Goal: Information Seeking & Learning: Find specific fact

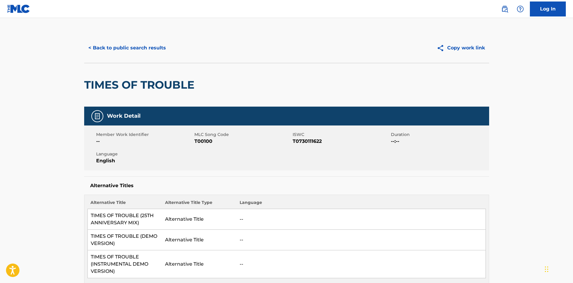
click at [137, 40] on div "< Back to public search results Copy work link" at bounding box center [286, 48] width 405 height 30
click at [136, 49] on button "< Back to public search results" at bounding box center [127, 47] width 86 height 15
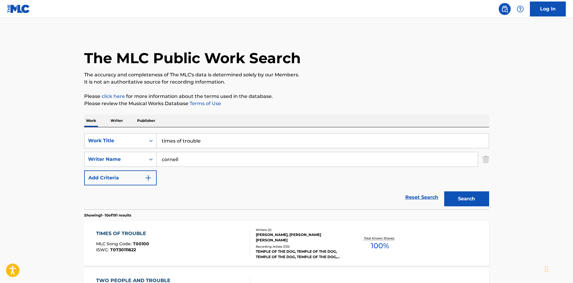
scroll to position [80, 0]
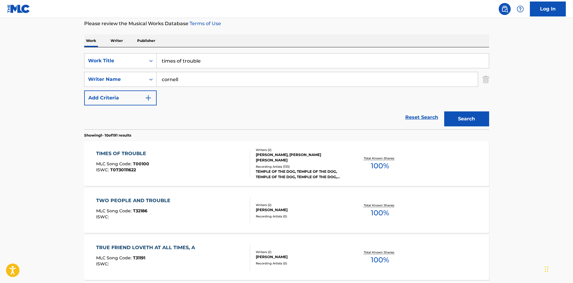
click at [190, 68] on div "times of trouble" at bounding box center [323, 60] width 332 height 15
click at [191, 58] on input "times of trouble" at bounding box center [323, 61] width 332 height 14
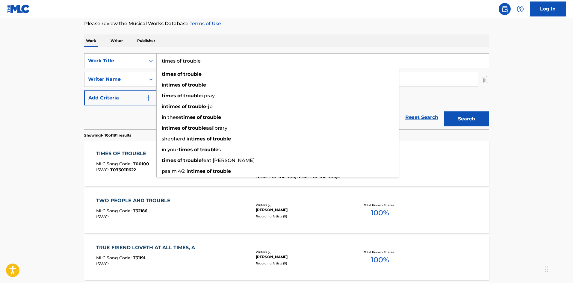
click at [191, 58] on input "times of trouble" at bounding box center [323, 61] width 332 height 14
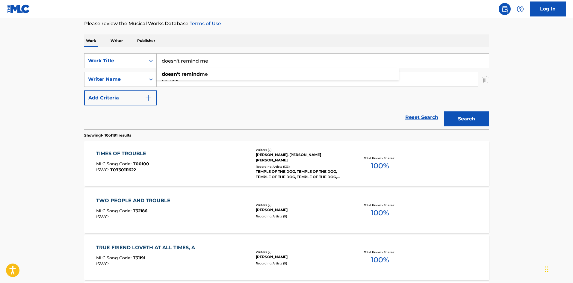
type input "doesn't remind me"
click at [444, 111] on button "Search" at bounding box center [466, 118] width 45 height 15
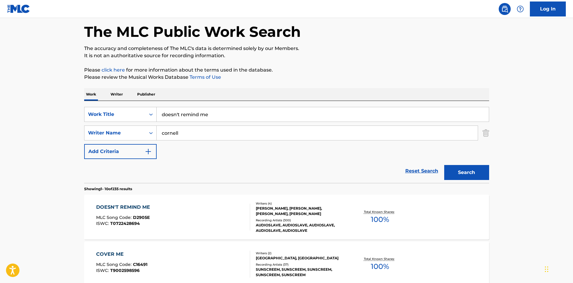
scroll to position [40, 0]
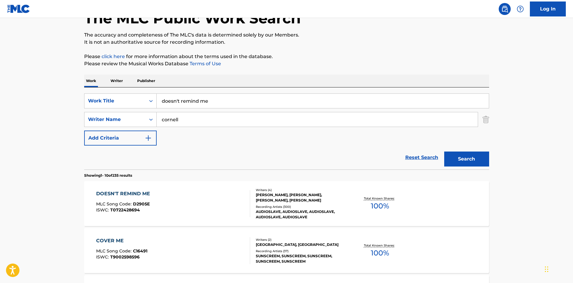
click at [280, 208] on div "Recording Artists ( 300 )" at bounding box center [301, 206] width 90 height 4
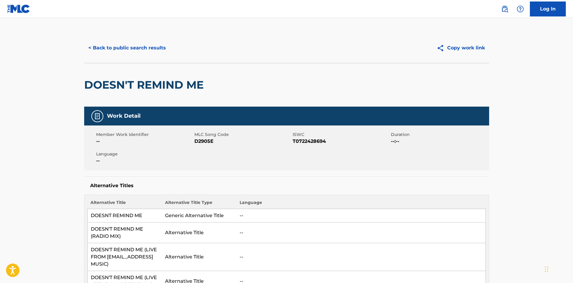
click at [156, 49] on button "< Back to public search results" at bounding box center [127, 47] width 86 height 15
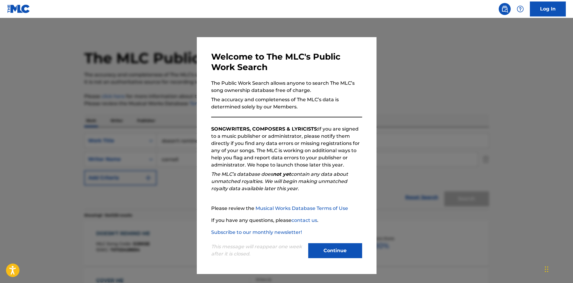
scroll to position [40, 0]
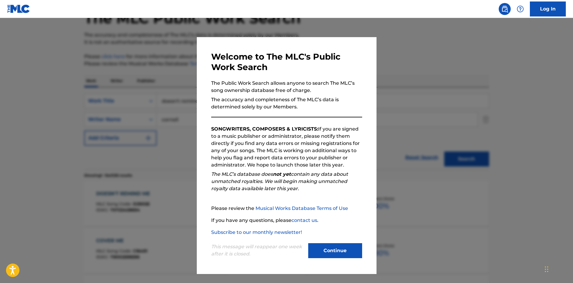
click at [352, 257] on button "Continue" at bounding box center [335, 250] width 54 height 15
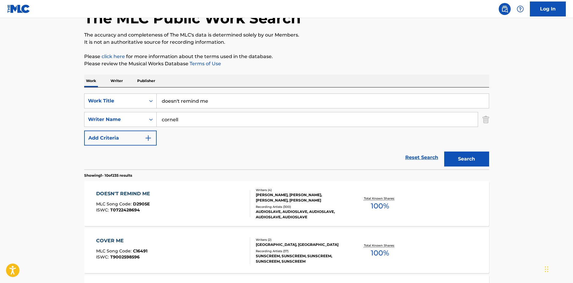
scroll to position [0, 0]
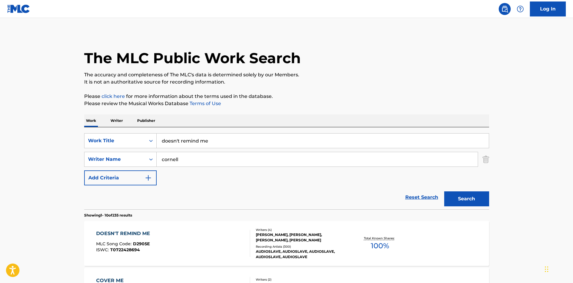
click at [178, 143] on input "doesn't remind me" at bounding box center [323, 141] width 332 height 14
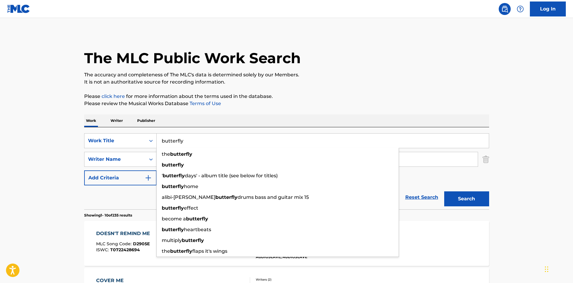
type input "butterfly"
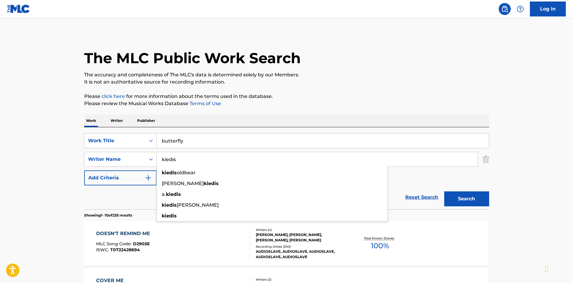
type input "kiedis"
click at [444, 191] on button "Search" at bounding box center [466, 198] width 45 height 15
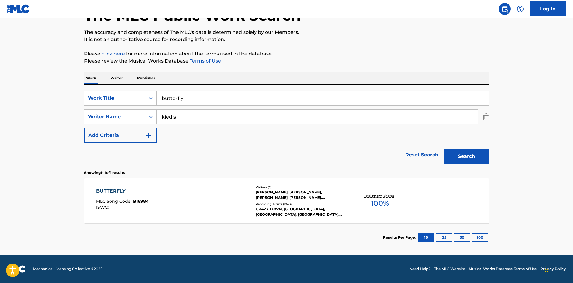
scroll to position [43, 0]
click at [289, 210] on div "CRAZY TOWN, [GEOGRAPHIC_DATA], [GEOGRAPHIC_DATA], [GEOGRAPHIC_DATA], [GEOGRAPHI…" at bounding box center [301, 211] width 90 height 11
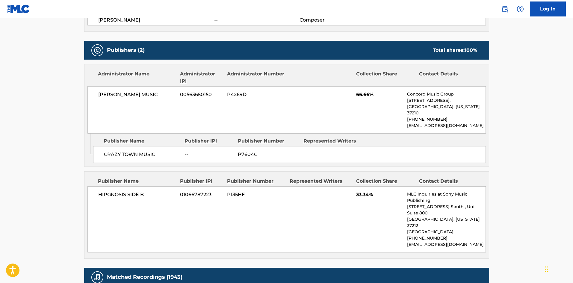
scroll to position [279, 0]
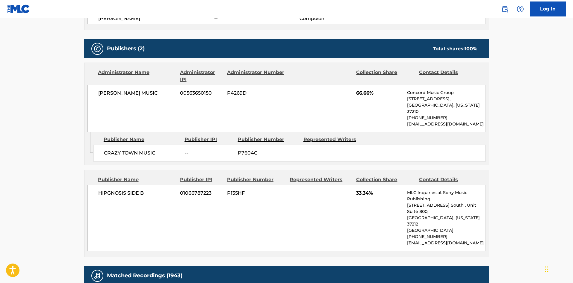
click at [113, 149] on span "CRAZY TOWN MUSIC" at bounding box center [142, 152] width 76 height 7
drag, startPoint x: 113, startPoint y: 147, endPoint x: 140, endPoint y: 150, distance: 26.5
click at [140, 150] on span "CRAZY TOWN MUSIC" at bounding box center [142, 152] width 76 height 7
copy span "CRAZY TOWN MUSIC"
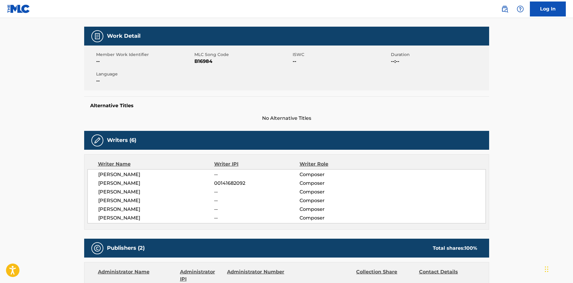
scroll to position [0, 0]
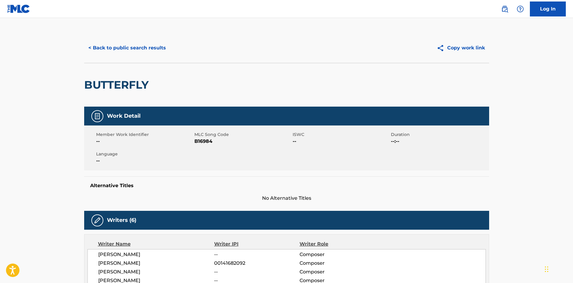
click at [126, 47] on button "< Back to public search results" at bounding box center [127, 47] width 86 height 15
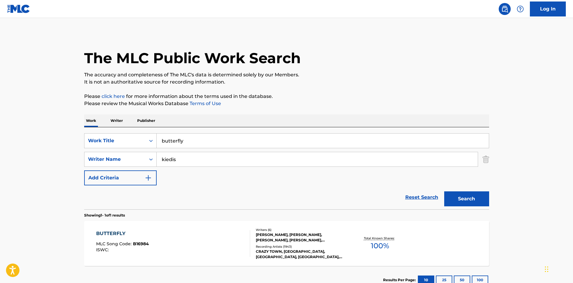
scroll to position [9, 0]
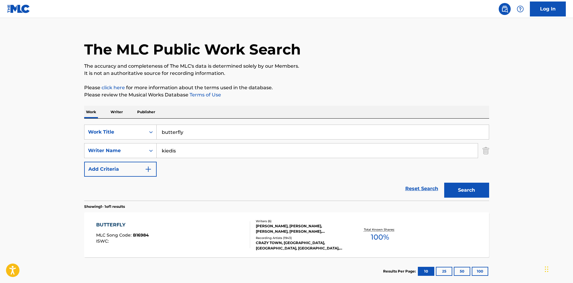
click at [182, 131] on input "butterfly" at bounding box center [323, 132] width 332 height 14
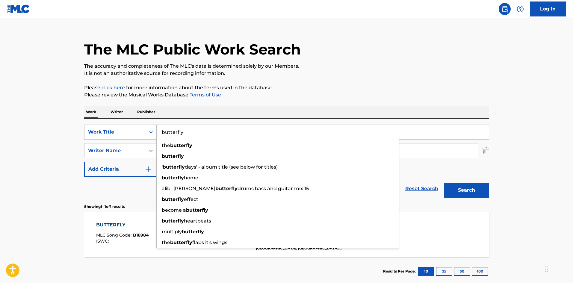
click at [182, 131] on input "butterfly" at bounding box center [323, 132] width 332 height 14
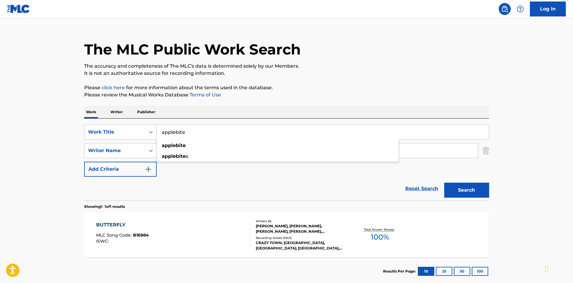
type input "applebite"
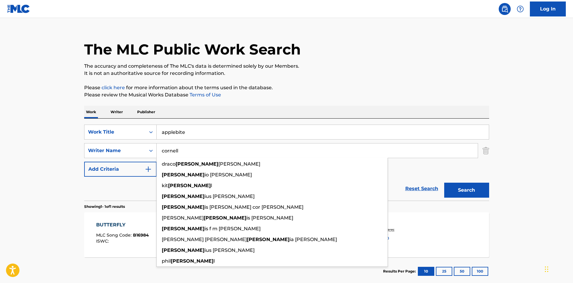
type input "cornell"
click at [444, 183] on button "Search" at bounding box center [466, 190] width 45 height 15
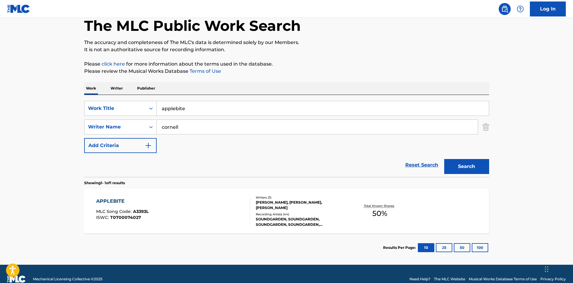
scroll to position [43, 0]
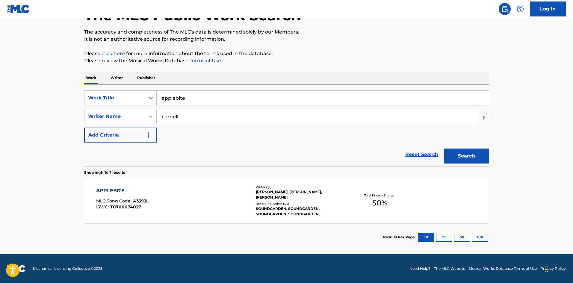
click at [258, 201] on div "Writers ( 3 ) [PERSON_NAME], [PERSON_NAME], [PERSON_NAME] Recording Artists ( 4…" at bounding box center [298, 201] width 96 height 32
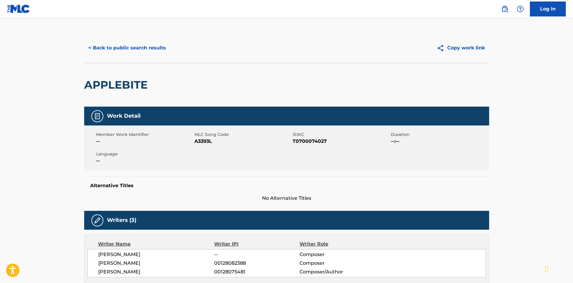
click at [110, 49] on button "< Back to public search results" at bounding box center [127, 47] width 86 height 15
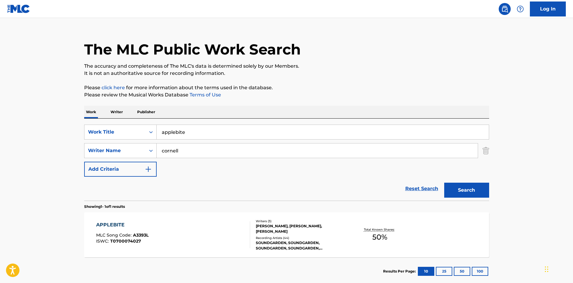
click at [196, 139] on input "applebite" at bounding box center [323, 132] width 332 height 14
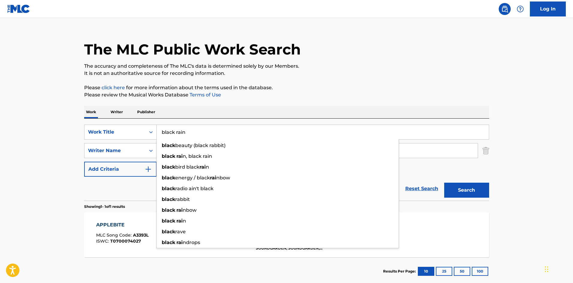
type input "black rain"
click at [444, 183] on button "Search" at bounding box center [466, 190] width 45 height 15
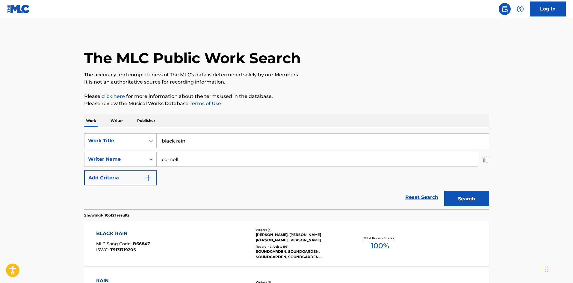
scroll to position [40, 0]
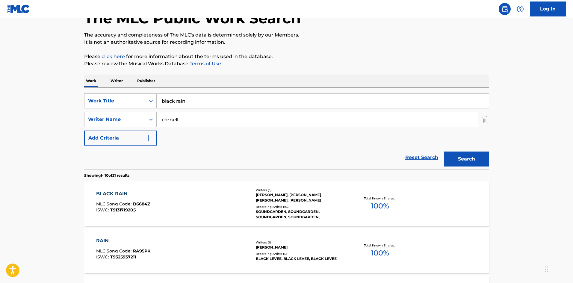
click at [295, 204] on div "Writers ( 3 ) [PERSON_NAME], [PERSON_NAME] [PERSON_NAME], [PERSON_NAME] Recordi…" at bounding box center [298, 204] width 96 height 32
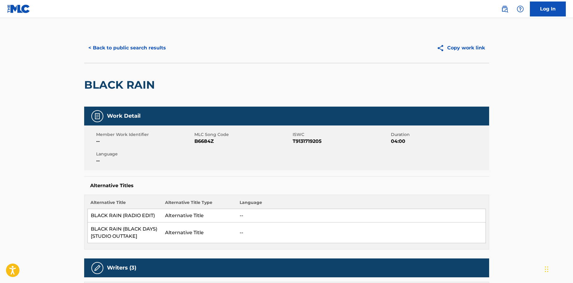
click at [125, 47] on button "< Back to public search results" at bounding box center [127, 47] width 86 height 15
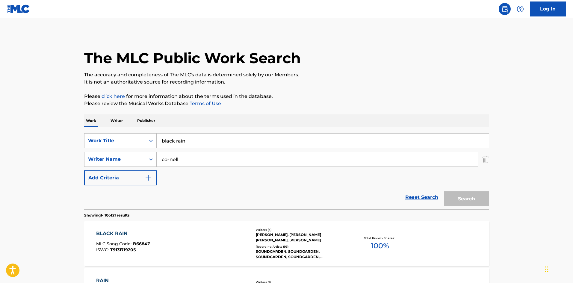
scroll to position [40, 0]
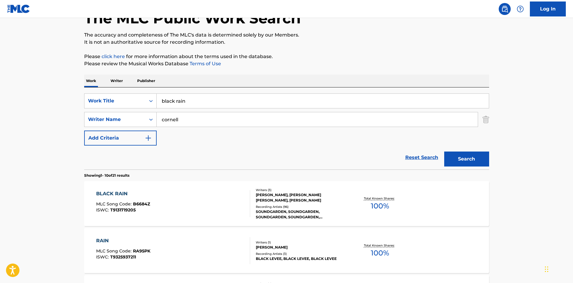
click at [178, 105] on input "black rain" at bounding box center [323, 101] width 332 height 14
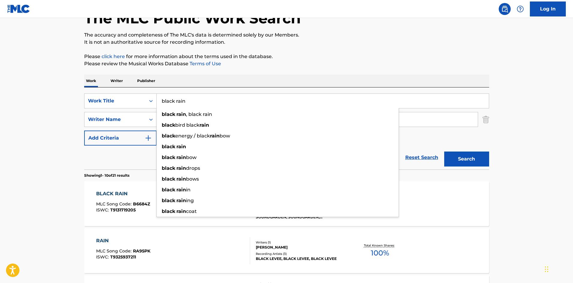
click at [178, 105] on input "black rain" at bounding box center [323, 101] width 332 height 14
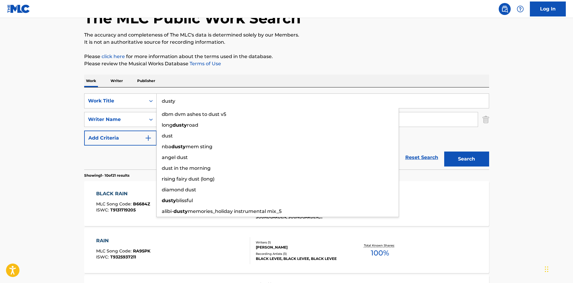
type input "dusty"
click at [444, 151] on button "Search" at bounding box center [466, 158] width 45 height 15
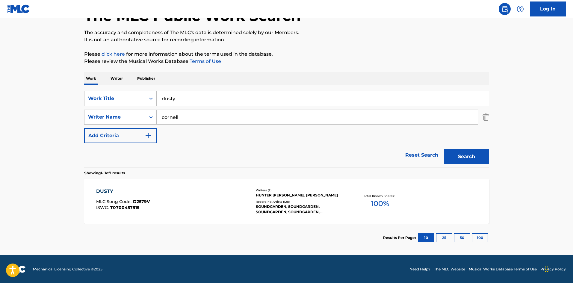
scroll to position [43, 0]
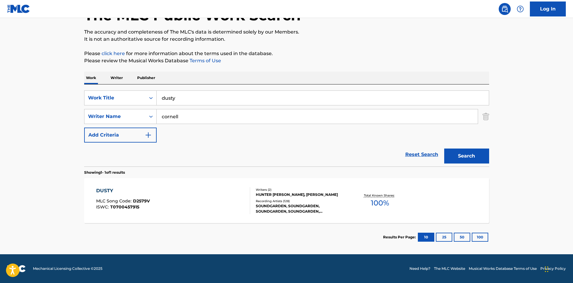
click at [302, 202] on div "Recording Artists ( 128 )" at bounding box center [301, 201] width 90 height 4
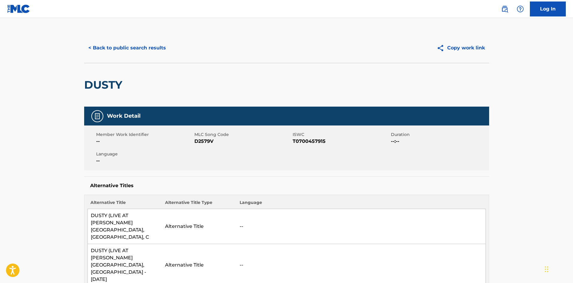
click at [116, 47] on button "< Back to public search results" at bounding box center [127, 47] width 86 height 15
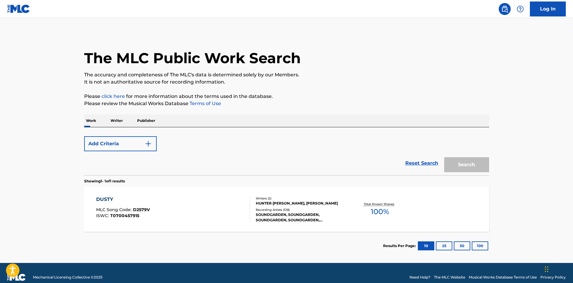
scroll to position [9, 0]
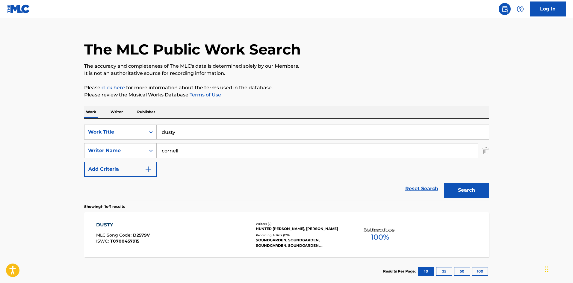
click at [176, 134] on input "dusty" at bounding box center [323, 132] width 332 height 14
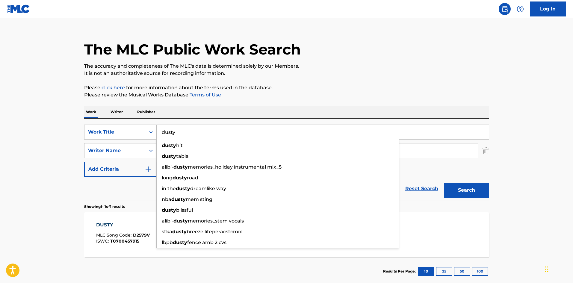
click at [176, 134] on input "dusty" at bounding box center [323, 132] width 332 height 14
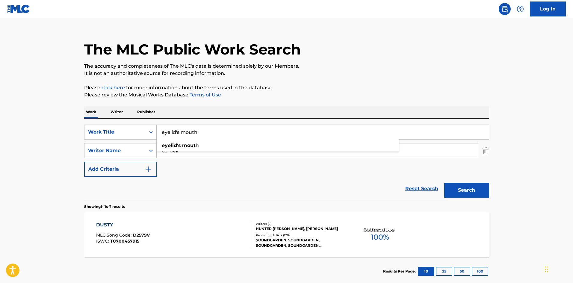
type input "eyelid's mouth"
click at [444, 183] on button "Search" at bounding box center [466, 190] width 45 height 15
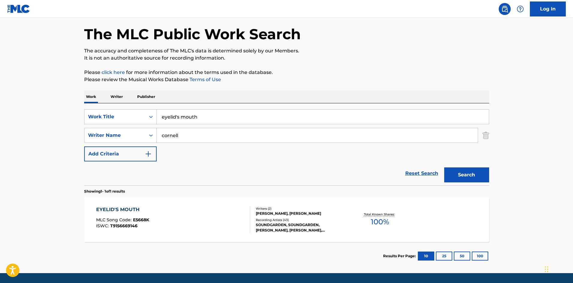
scroll to position [43, 0]
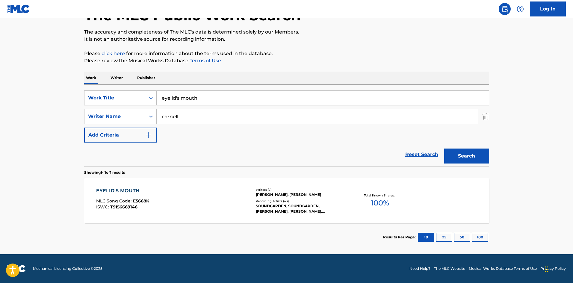
click at [278, 219] on div "EYELID'S MOUTH MLC Song Code : E5668K ISWC : T9156669146 Writers ( 2 ) [PERSON_…" at bounding box center [286, 200] width 405 height 45
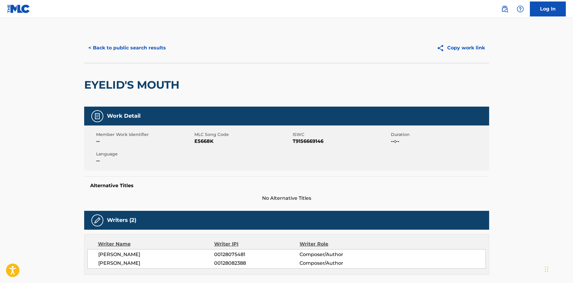
click at [146, 53] on button "< Back to public search results" at bounding box center [127, 47] width 86 height 15
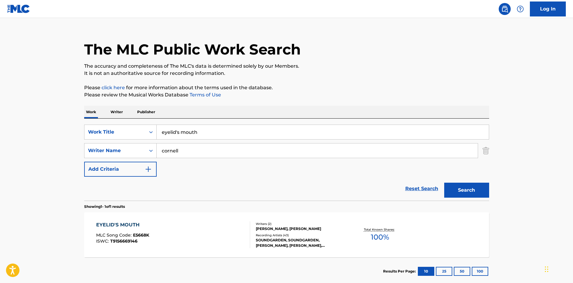
click at [209, 129] on input "eyelid's mouth" at bounding box center [323, 132] width 332 height 14
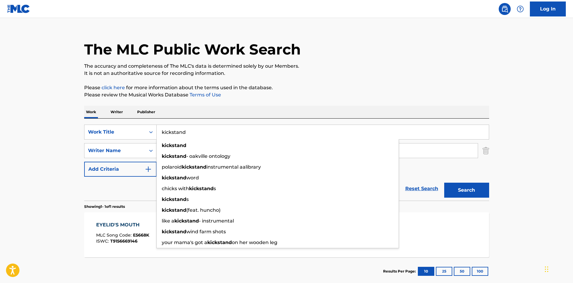
type input "kickstand"
click at [444, 183] on button "Search" at bounding box center [466, 190] width 45 height 15
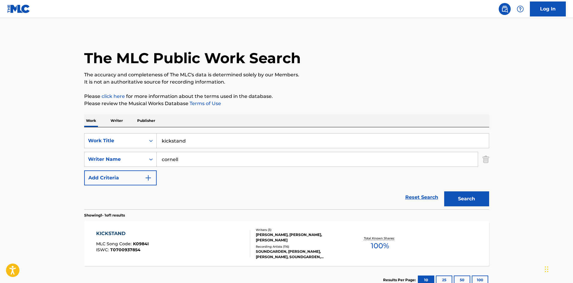
click at [283, 250] on div "SOUNDGARDEN, [PERSON_NAME], [PERSON_NAME], SOUNDGARDEN, SOUNDGARDEN, [PERSON_NA…" at bounding box center [301, 254] width 90 height 11
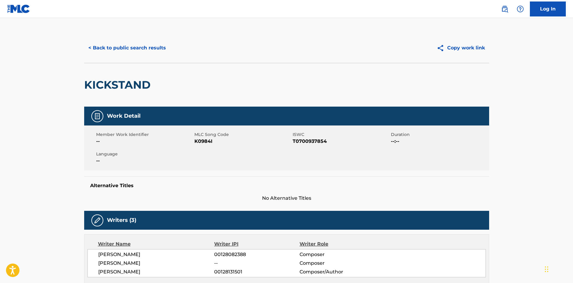
click at [96, 51] on button "< Back to public search results" at bounding box center [127, 47] width 86 height 15
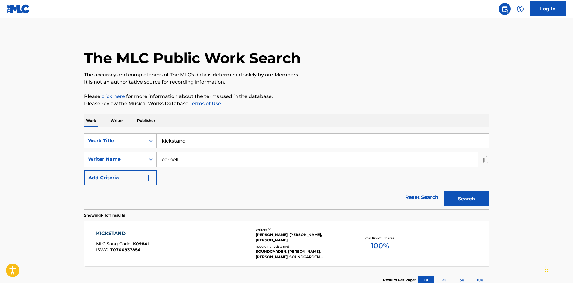
click at [190, 142] on input "kickstand" at bounding box center [323, 141] width 332 height 14
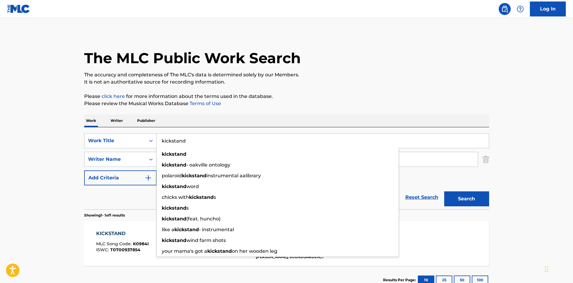
click at [190, 142] on input "kickstand" at bounding box center [323, 141] width 332 height 14
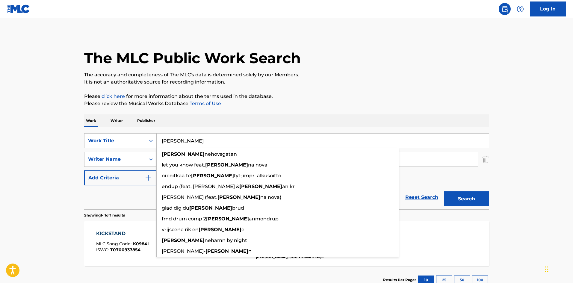
type input "[PERSON_NAME]"
click at [444, 191] on button "Search" at bounding box center [466, 198] width 45 height 15
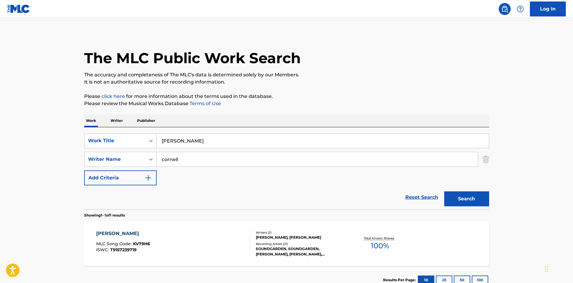
click at [278, 245] on div "Recording Artists ( 21 )" at bounding box center [301, 244] width 90 height 4
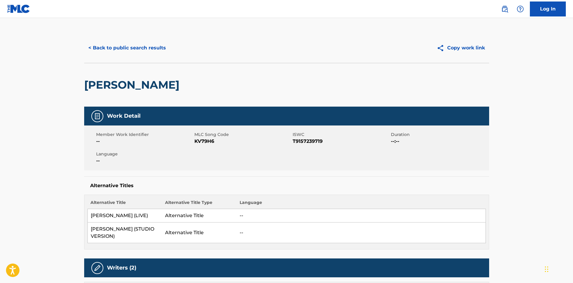
click at [110, 53] on button "< Back to public search results" at bounding box center [127, 47] width 86 height 15
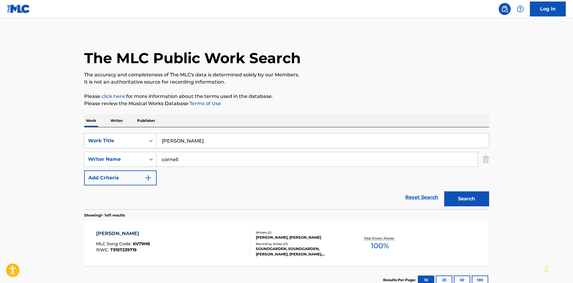
click at [206, 137] on input "[PERSON_NAME]" at bounding box center [323, 141] width 332 height 14
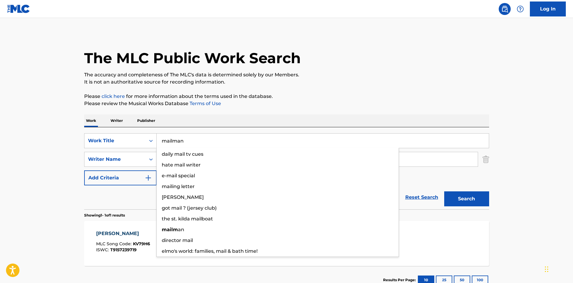
type input "mailman"
click at [444, 191] on button "Search" at bounding box center [466, 198] width 45 height 15
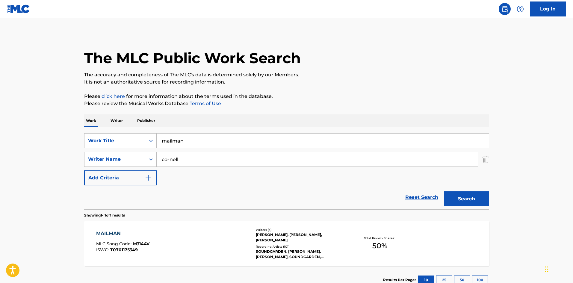
click at [288, 253] on div "SOUNDGARDEN, [PERSON_NAME], [PERSON_NAME], SOUNDGARDEN, SOUNDGARDEN, SOUNDGARDE…" at bounding box center [301, 254] width 90 height 11
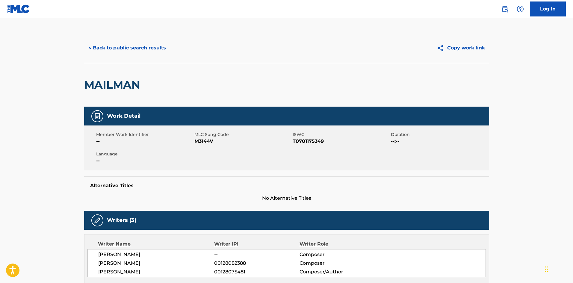
click at [126, 55] on button "< Back to public search results" at bounding box center [127, 47] width 86 height 15
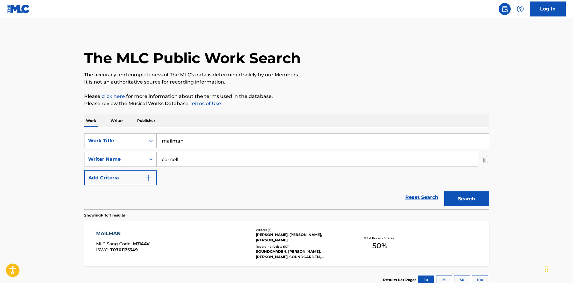
click at [204, 142] on input "mailman" at bounding box center [323, 141] width 332 height 14
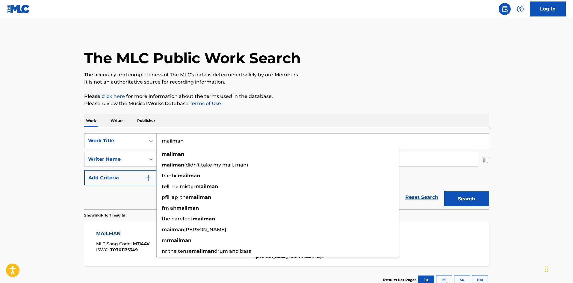
click at [204, 142] on input "mailman" at bounding box center [323, 141] width 332 height 14
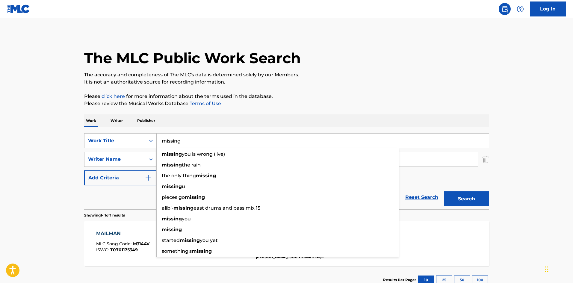
type input "missing"
click at [444, 191] on button "Search" at bounding box center [466, 198] width 45 height 15
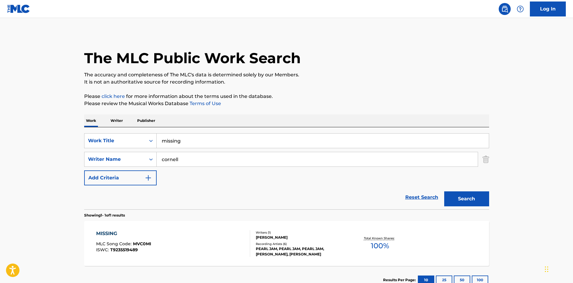
click at [285, 251] on div "PEARL JAM, PEARL JAM, PEARL JAM, [PERSON_NAME], [PERSON_NAME]" at bounding box center [301, 251] width 90 height 11
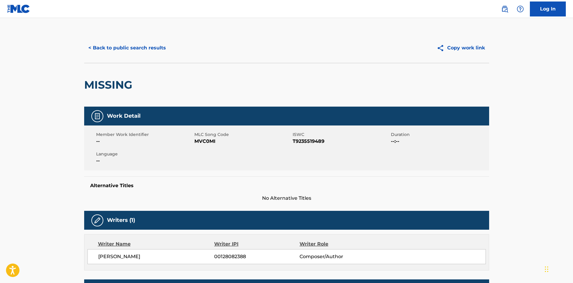
click at [129, 55] on div "< Back to public search results Copy work link" at bounding box center [286, 48] width 405 height 30
click at [127, 49] on button "< Back to public search results" at bounding box center [127, 47] width 86 height 15
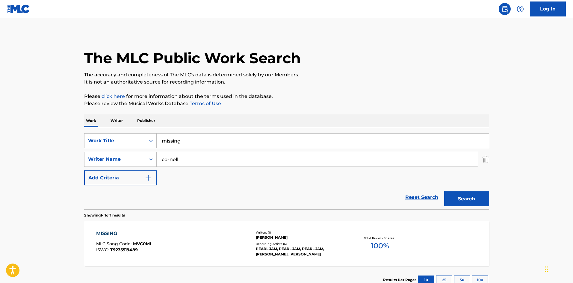
click at [182, 138] on input "missing" at bounding box center [323, 141] width 332 height 14
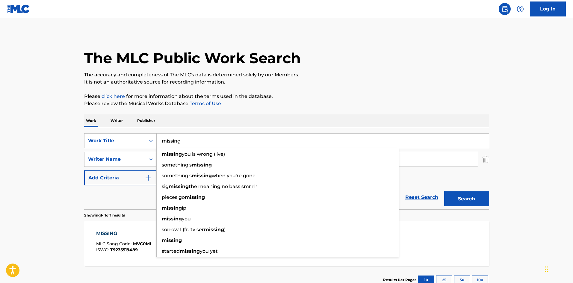
click at [182, 138] on input "missing" at bounding box center [323, 141] width 332 height 14
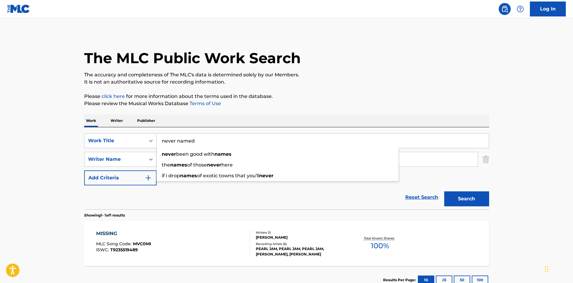
type input "never named"
click at [444, 191] on button "Search" at bounding box center [466, 198] width 45 height 15
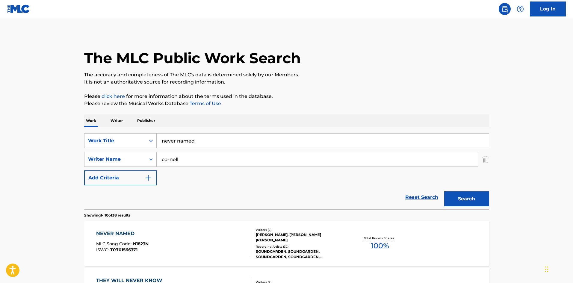
click at [269, 238] on div "[PERSON_NAME], [PERSON_NAME] [PERSON_NAME]" at bounding box center [301, 237] width 90 height 11
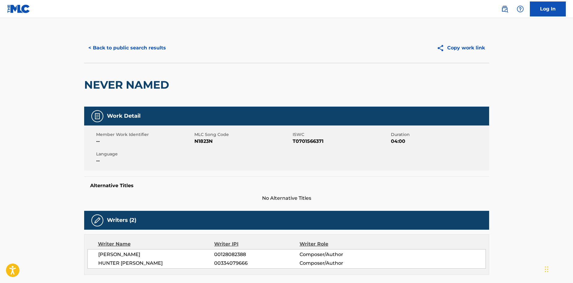
click at [107, 45] on button "< Back to public search results" at bounding box center [127, 47] width 86 height 15
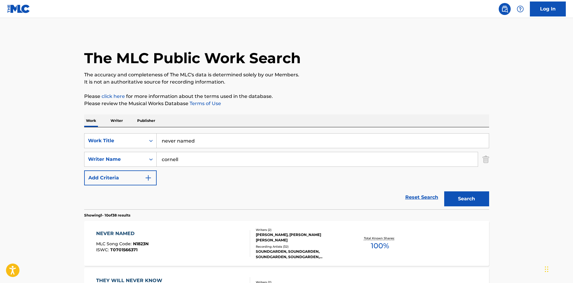
click at [243, 135] on input "never named" at bounding box center [323, 141] width 332 height 14
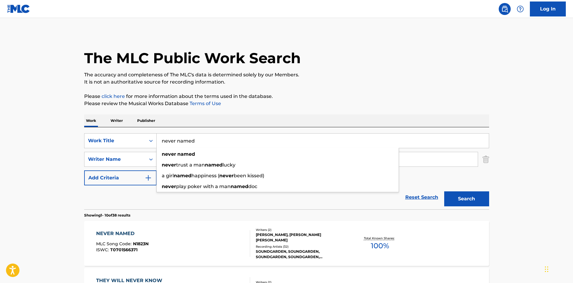
click at [243, 135] on input "never named" at bounding box center [323, 141] width 332 height 14
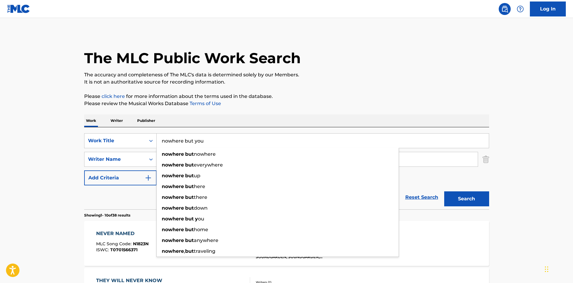
type input "nowhere but you"
click at [444, 191] on button "Search" at bounding box center [466, 198] width 45 height 15
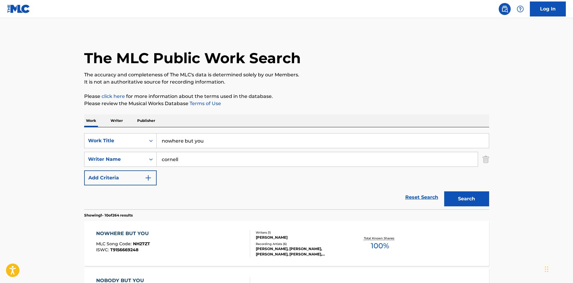
scroll to position [40, 0]
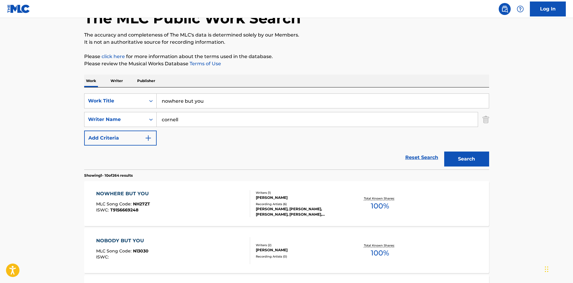
click at [276, 213] on div "[PERSON_NAME], [PERSON_NAME], [PERSON_NAME], [PERSON_NAME], [PERSON_NAME]" at bounding box center [301, 211] width 90 height 11
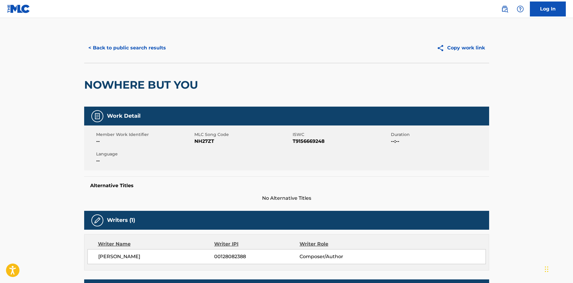
click at [107, 51] on button "< Back to public search results" at bounding box center [127, 47] width 86 height 15
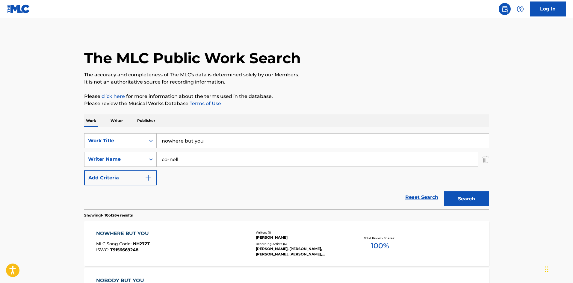
scroll to position [40, 0]
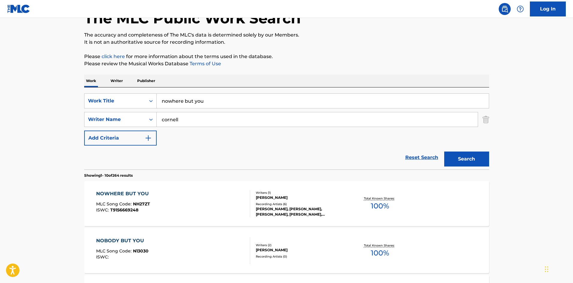
click at [190, 100] on input "nowhere but you" at bounding box center [323, 101] width 332 height 14
paste input "Rhinosaur"
type input "Rhinosaur"
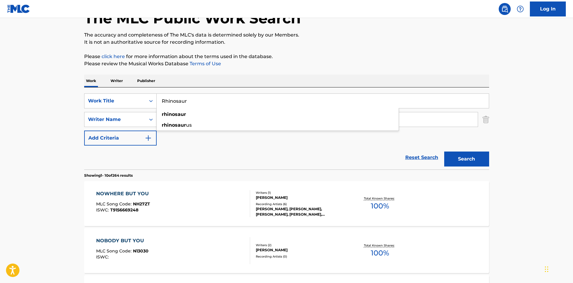
click at [479, 157] on button "Search" at bounding box center [466, 158] width 45 height 15
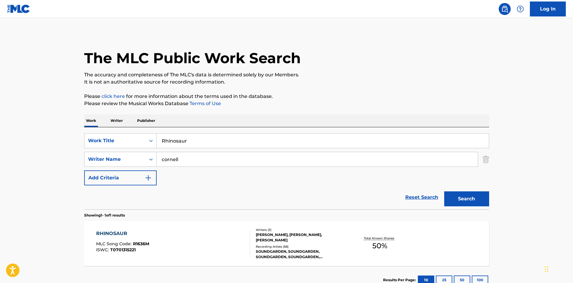
click at [318, 246] on div "Recording Artists ( 68 )" at bounding box center [301, 246] width 90 height 4
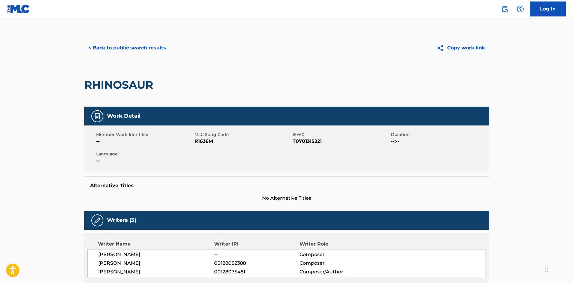
click at [112, 56] on div "< Back to public search results Copy work link" at bounding box center [286, 48] width 405 height 30
click at [112, 50] on button "< Back to public search results" at bounding box center [127, 47] width 86 height 15
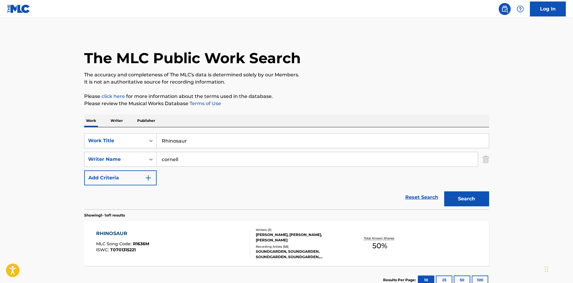
click at [174, 139] on input "Rhinosaur" at bounding box center [323, 141] width 332 height 14
type input "storm"
click at [444, 191] on button "Search" at bounding box center [466, 198] width 45 height 15
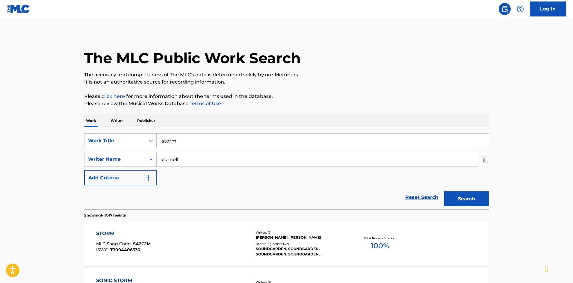
click at [285, 246] on div "Recording Artists ( 47 ) SOUNDGARDEN, SOUNDGARDEN, SOUNDGARDEN, SOUNDGARDEN, SO…" at bounding box center [301, 249] width 90 height 15
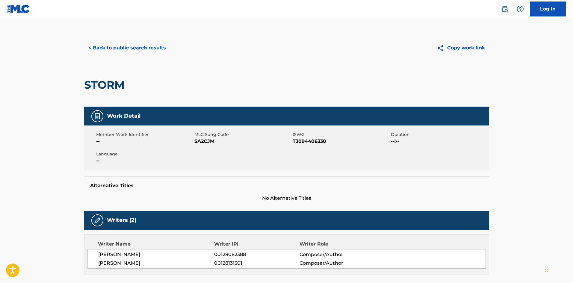
click at [112, 51] on button "< Back to public search results" at bounding box center [127, 47] width 86 height 15
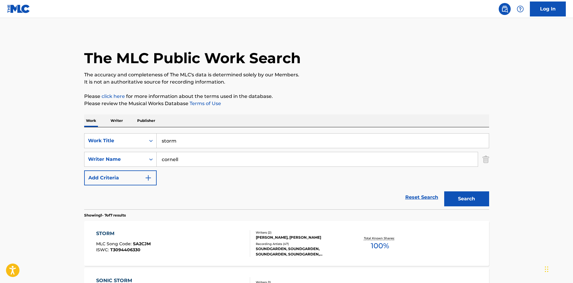
click at [185, 144] on input "storm" at bounding box center [323, 141] width 332 height 14
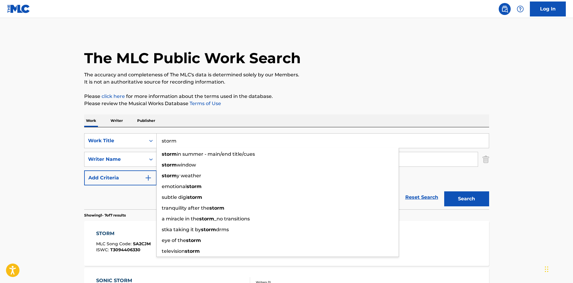
click at [185, 144] on input "storm" at bounding box center [323, 141] width 332 height 14
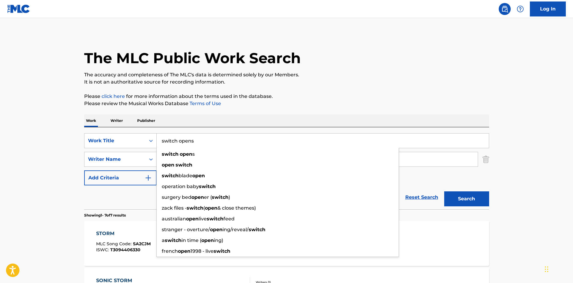
type input "switch opens"
click at [444, 191] on button "Search" at bounding box center [466, 198] width 45 height 15
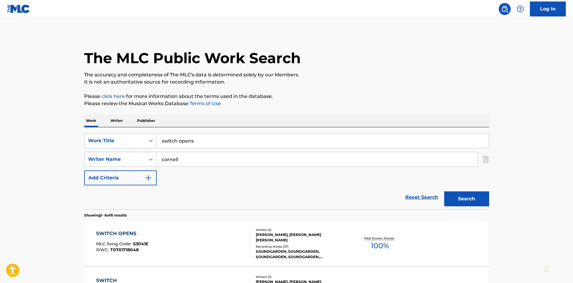
click at [273, 258] on div "SOUNDGARDEN, SOUNDGARDEN, SOUNDGARDEN, SOUNDGARDEN, SOUNDGARDEN" at bounding box center [301, 254] width 90 height 11
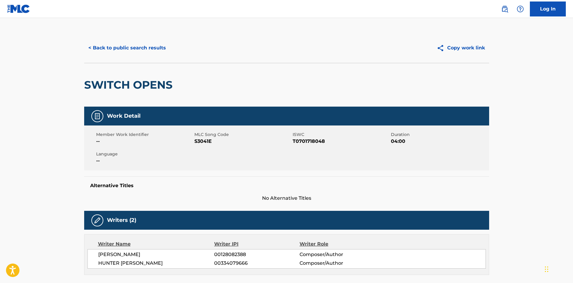
click at [119, 53] on button "< Back to public search results" at bounding box center [127, 47] width 86 height 15
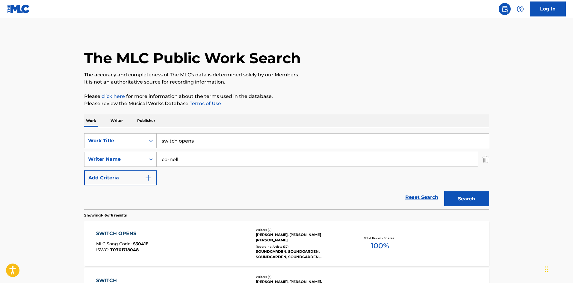
click at [180, 140] on input "switch opens" at bounding box center [323, 141] width 332 height 14
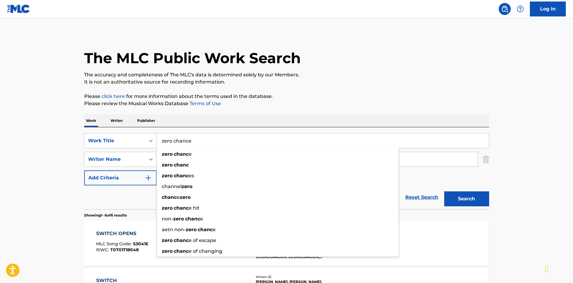
type input "zero chance"
click at [444, 191] on button "Search" at bounding box center [466, 198] width 45 height 15
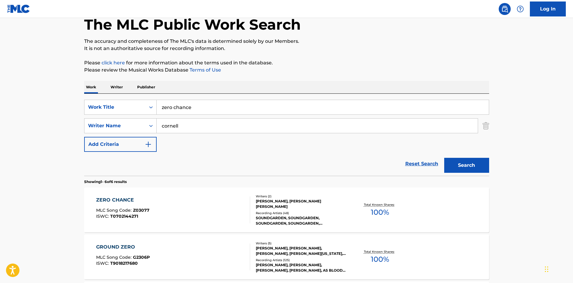
scroll to position [80, 0]
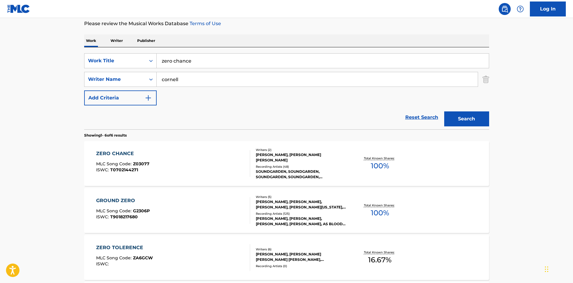
click at [295, 163] on div "Writers ( 2 ) [PERSON_NAME], [PERSON_NAME] [PERSON_NAME] Recording Artists ( 48…" at bounding box center [298, 164] width 96 height 32
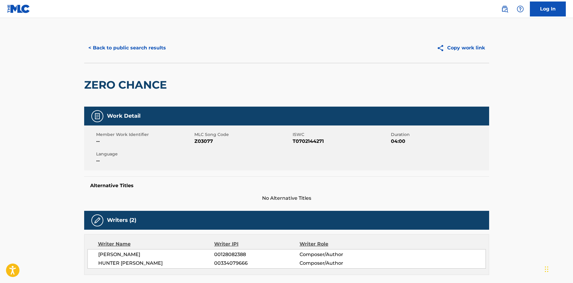
click at [107, 53] on button "< Back to public search results" at bounding box center [127, 47] width 86 height 15
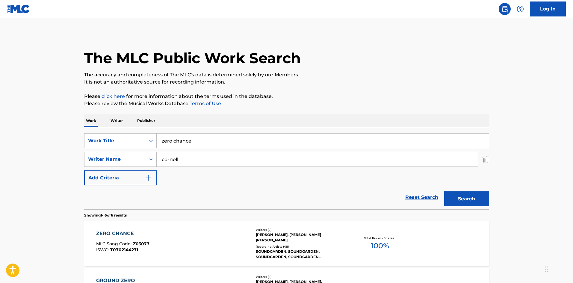
scroll to position [80, 0]
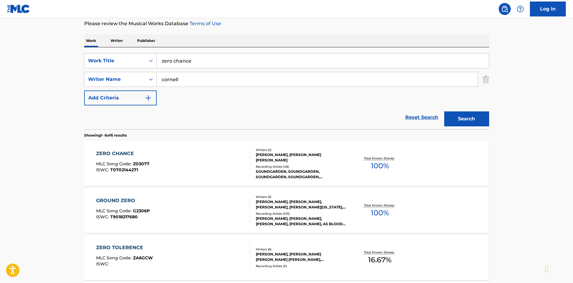
click at [176, 62] on input "zero chance" at bounding box center [323, 61] width 332 height 14
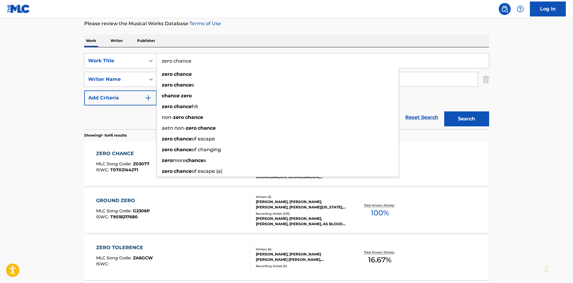
click at [176, 62] on input "zero chance" at bounding box center [323, 61] width 332 height 14
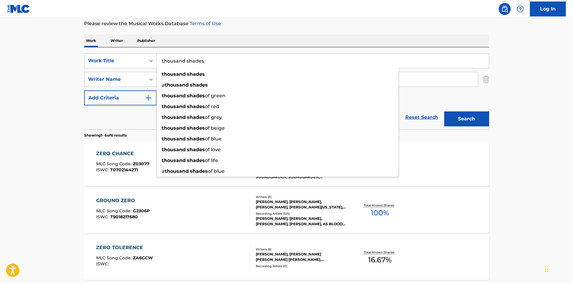
type input "thousand shades"
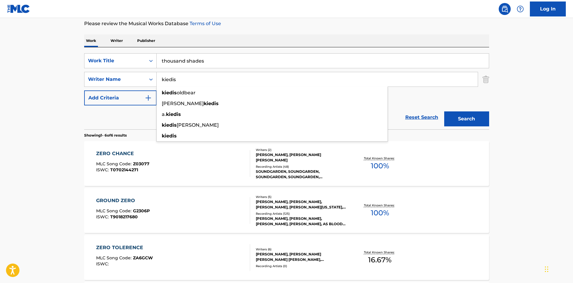
click at [444, 111] on button "Search" at bounding box center [466, 118] width 45 height 15
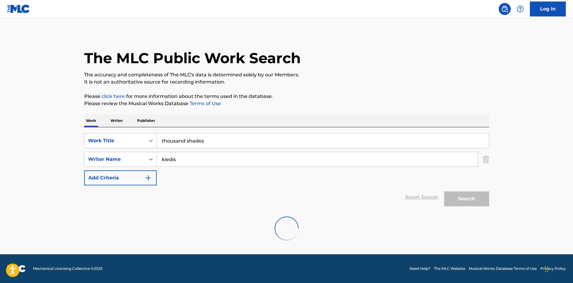
scroll to position [0, 0]
click at [196, 160] on input "kiedis" at bounding box center [317, 159] width 321 height 14
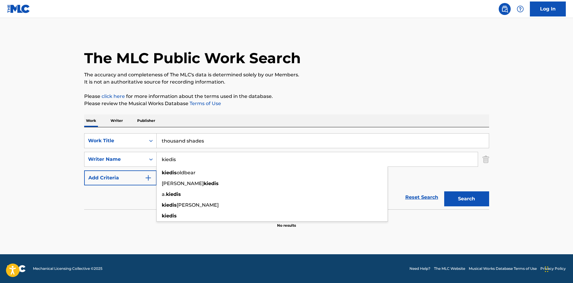
click at [196, 160] on input "kiedis" at bounding box center [317, 159] width 321 height 14
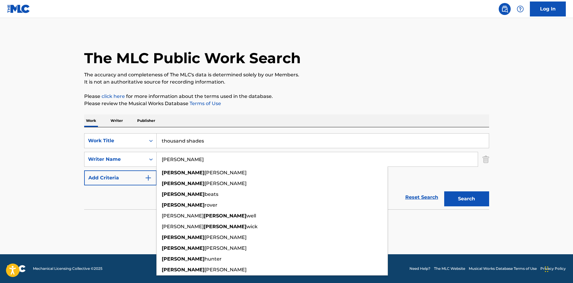
type input "[PERSON_NAME]"
click at [444, 191] on button "Search" at bounding box center [466, 198] width 45 height 15
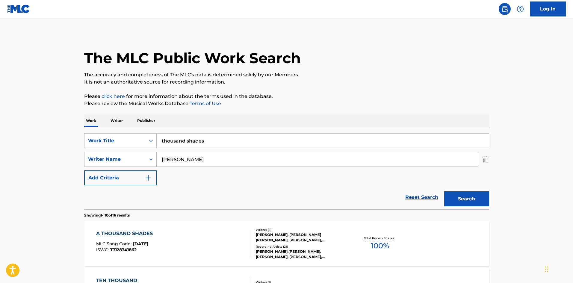
scroll to position [80, 0]
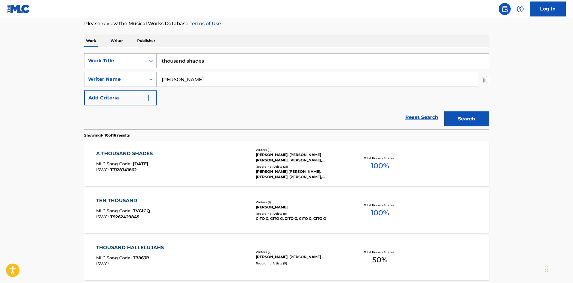
click at [296, 165] on div "Recording Artists ( 21 )" at bounding box center [301, 166] width 90 height 4
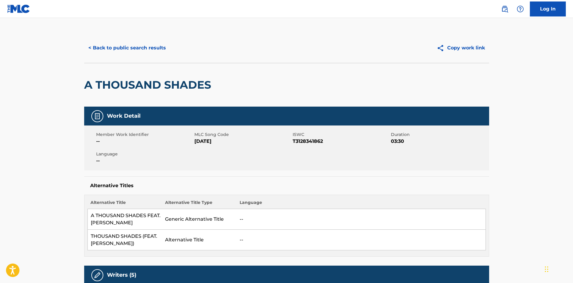
click at [112, 55] on div "< Back to public search results Copy work link" at bounding box center [286, 48] width 405 height 30
click at [115, 46] on button "< Back to public search results" at bounding box center [127, 47] width 86 height 15
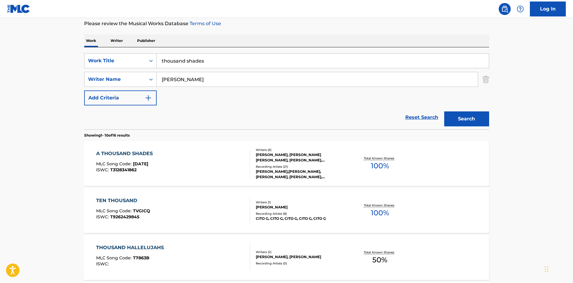
click at [196, 66] on input "thousand shades" at bounding box center [323, 61] width 332 height 14
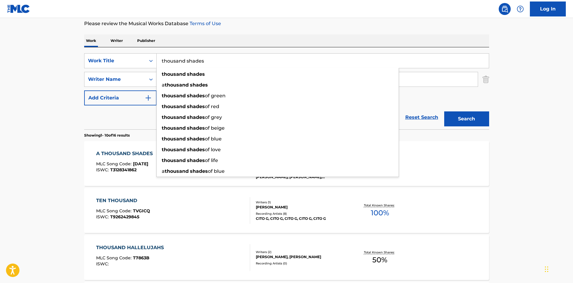
click at [196, 66] on input "thousand shades" at bounding box center [323, 61] width 332 height 14
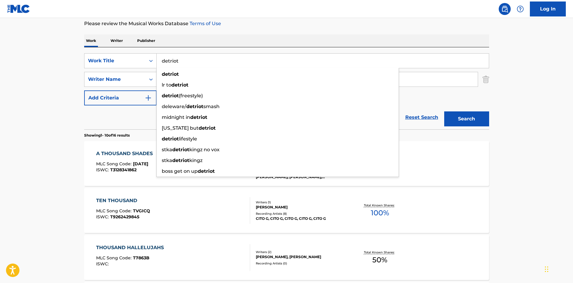
type input "detriot"
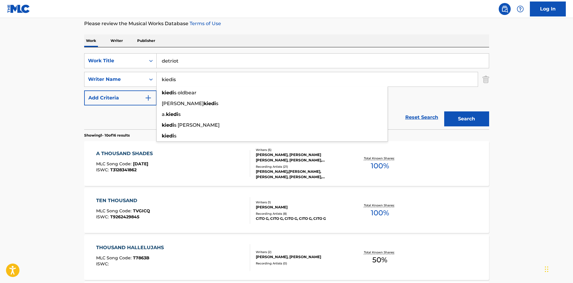
click at [444, 111] on button "Search" at bounding box center [466, 118] width 45 height 15
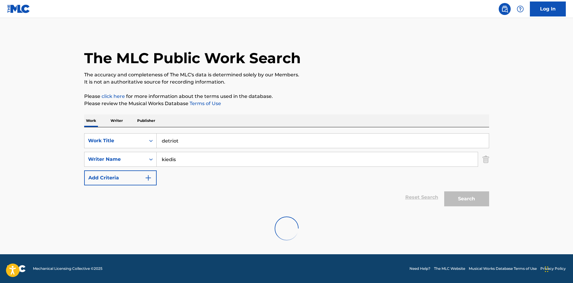
scroll to position [0, 0]
click at [173, 163] on input "kiedis" at bounding box center [317, 159] width 321 height 14
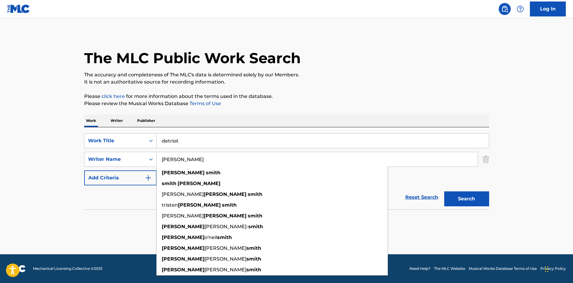
click at [444, 191] on button "Search" at bounding box center [466, 198] width 45 height 15
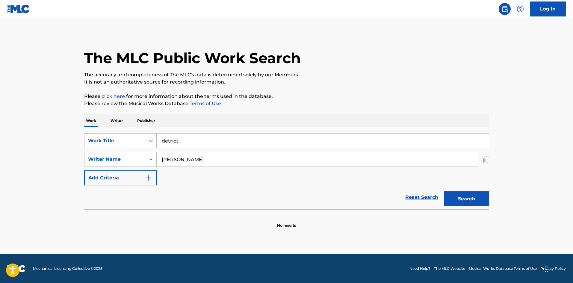
click at [169, 163] on input "[PERSON_NAME]" at bounding box center [317, 159] width 321 height 14
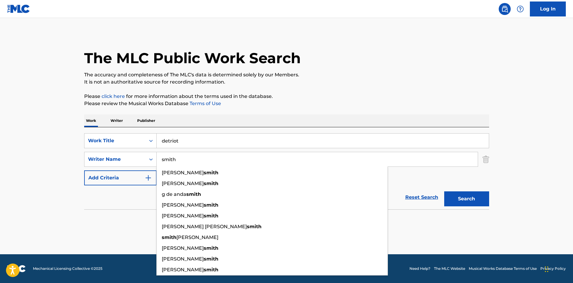
type input "smith"
click at [444, 191] on button "Search" at bounding box center [466, 198] width 45 height 15
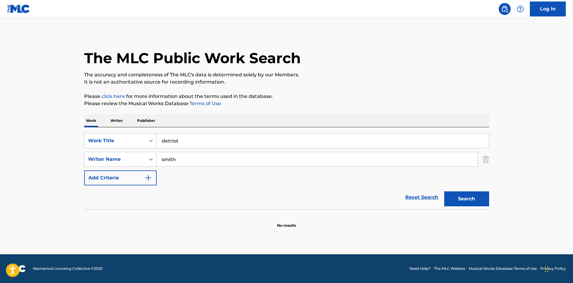
click at [167, 163] on input "smith" at bounding box center [317, 159] width 321 height 14
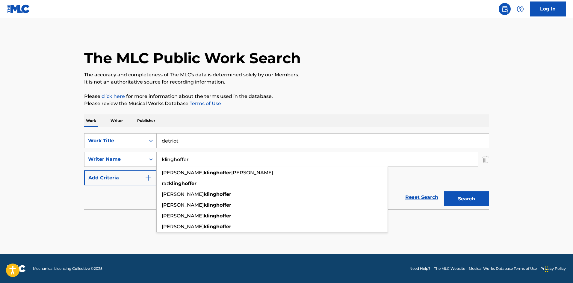
type input "klinghoffer"
click at [444, 191] on button "Search" at bounding box center [466, 198] width 45 height 15
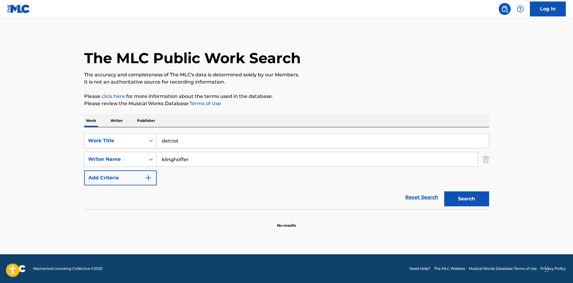
click at [189, 146] on input "detriot" at bounding box center [323, 141] width 332 height 14
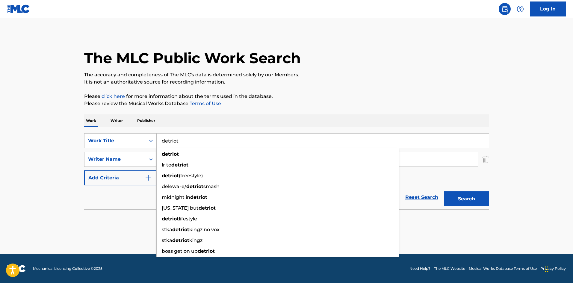
click at [175, 143] on input "detriot" at bounding box center [323, 141] width 332 height 14
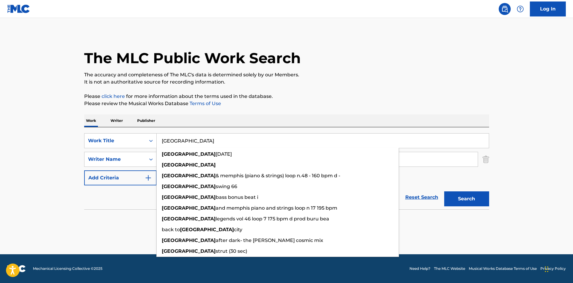
type input "[GEOGRAPHIC_DATA]"
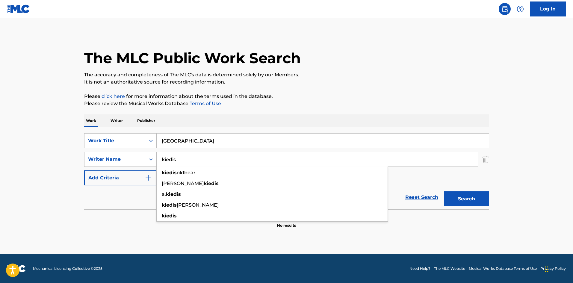
type input "kiedis"
click at [444, 191] on button "Search" at bounding box center [466, 198] width 45 height 15
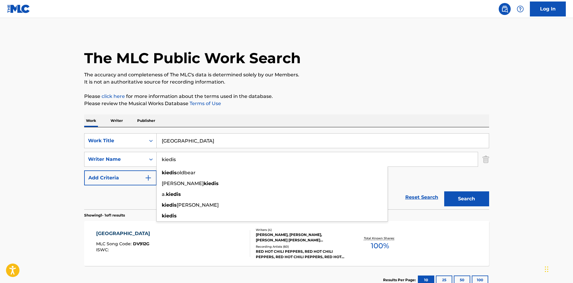
click at [175, 141] on input "[GEOGRAPHIC_DATA]" at bounding box center [323, 141] width 332 height 14
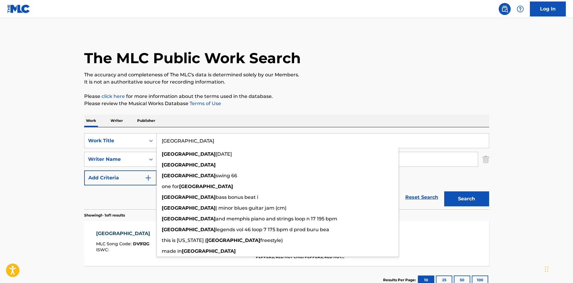
click at [175, 141] on input "[GEOGRAPHIC_DATA]" at bounding box center [323, 141] width 332 height 14
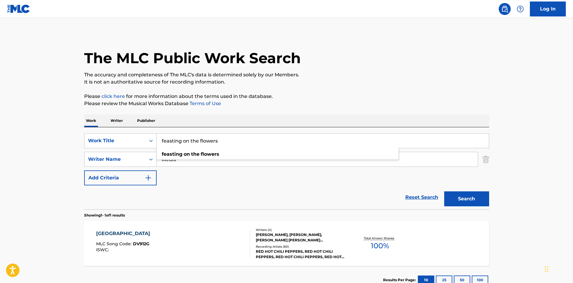
type input "feasting on the flowers"
click at [444, 191] on button "Search" at bounding box center [466, 198] width 45 height 15
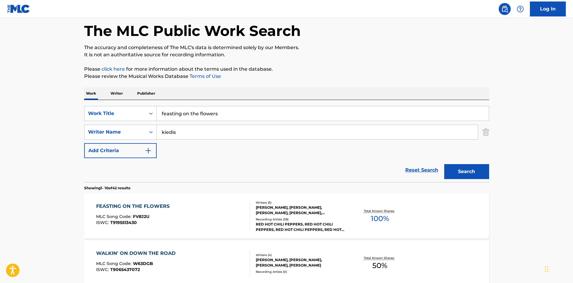
scroll to position [40, 0]
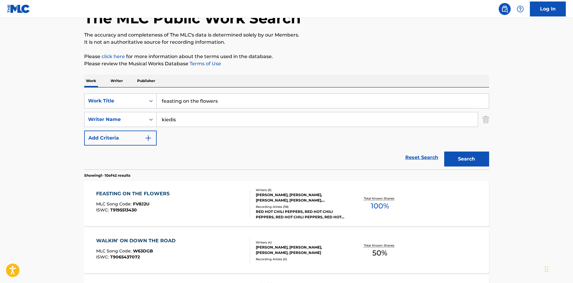
click at [307, 208] on div "Recording Artists ( 38 )" at bounding box center [301, 206] width 90 height 4
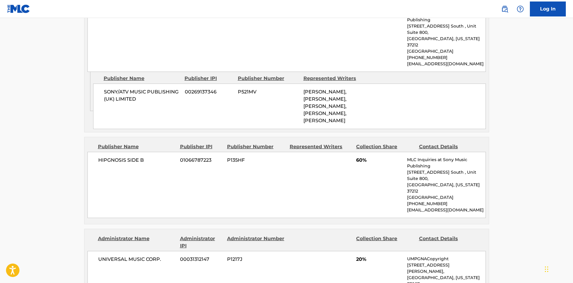
scroll to position [280, 0]
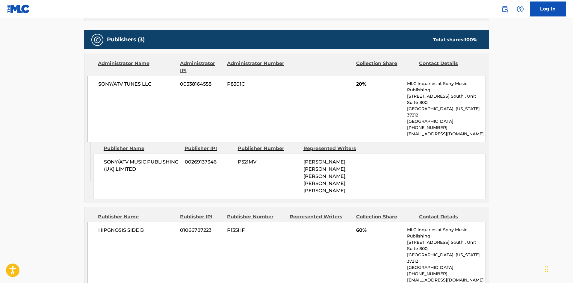
click at [114, 158] on span "SONY/ATV MUSIC PUBLISHING (UK) LIMITED" at bounding box center [142, 165] width 76 height 14
drag, startPoint x: 114, startPoint y: 149, endPoint x: 125, endPoint y: 155, distance: 12.3
click at [125, 158] on span "SONY/ATV MUSIC PUBLISHING (UK) LIMITED" at bounding box center [142, 165] width 76 height 14
copy span "SONY/ATV MUSIC PUBLISHING (UK) LIMITED"
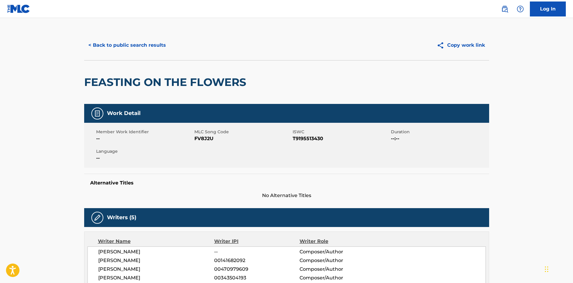
scroll to position [0, 0]
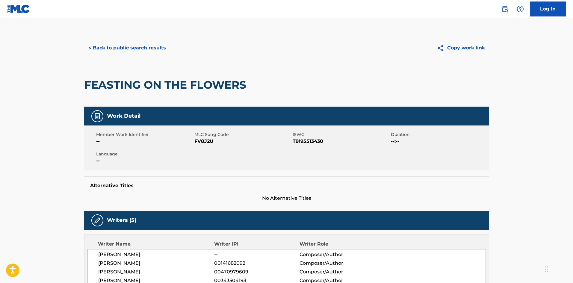
click at [111, 46] on button "< Back to public search results" at bounding box center [127, 47] width 86 height 15
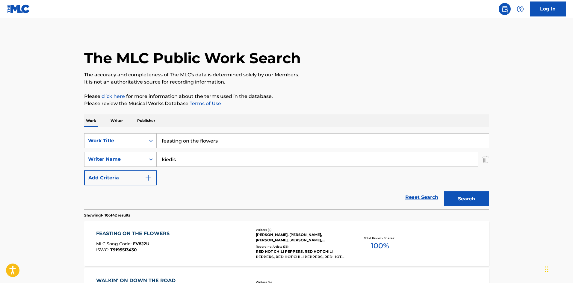
scroll to position [40, 0]
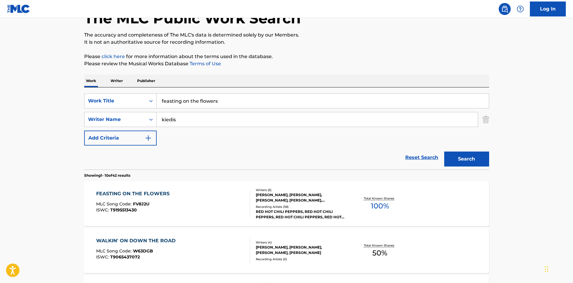
click at [194, 100] on input "feasting on the flowers" at bounding box center [323, 101] width 332 height 14
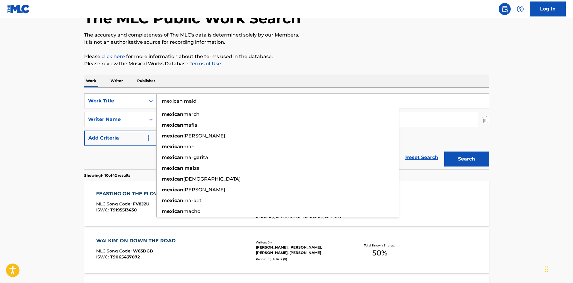
type input "mexican maid"
click at [444, 151] on button "Search" at bounding box center [466, 158] width 45 height 15
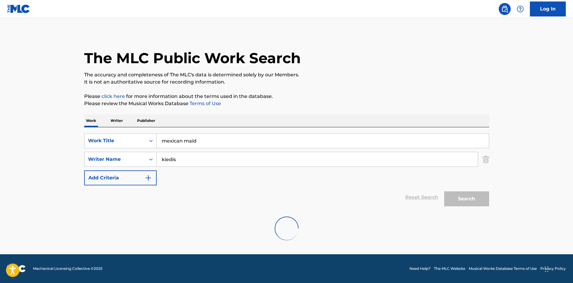
scroll to position [0, 0]
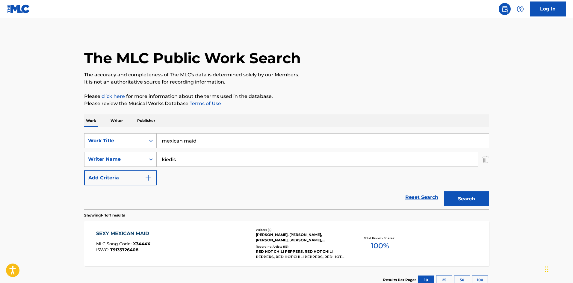
click at [285, 247] on div "Recording Artists ( 66 )" at bounding box center [301, 246] width 90 height 4
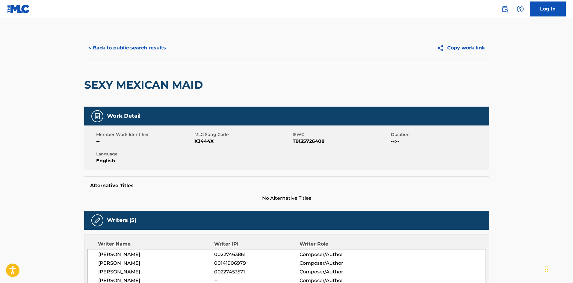
click at [111, 51] on button "< Back to public search results" at bounding box center [127, 47] width 86 height 15
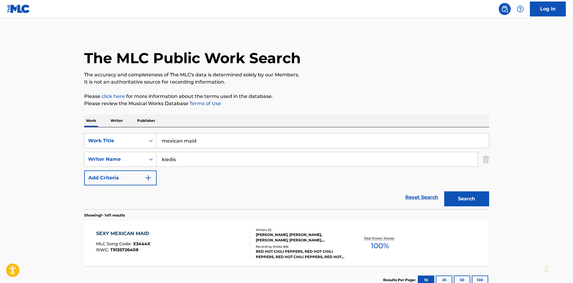
click at [195, 146] on input "mexican maid" at bounding box center [323, 141] width 332 height 14
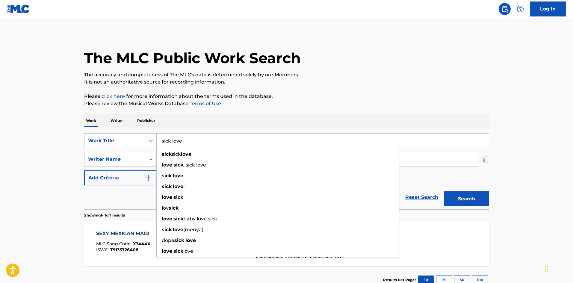
type input "sick love"
click at [444, 191] on button "Search" at bounding box center [466, 198] width 45 height 15
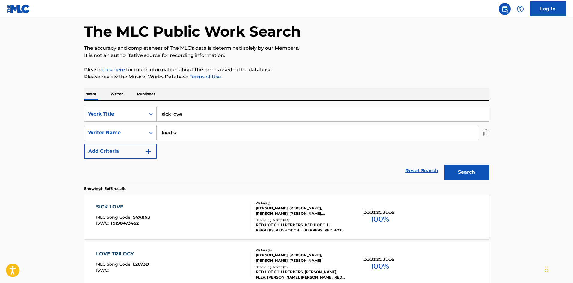
scroll to position [40, 0]
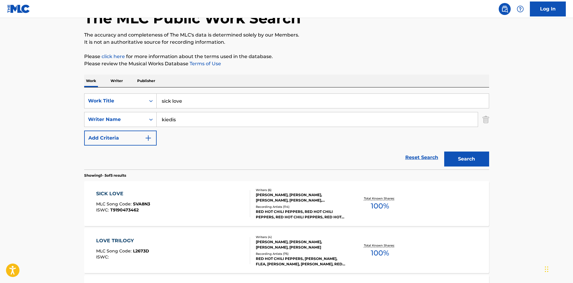
click at [289, 210] on div "RED HOT CHILI PEPPERS, RED HOT CHILI PEPPERS, RED HOT CHILI PEPPERS, RED HOT CH…" at bounding box center [301, 214] width 90 height 11
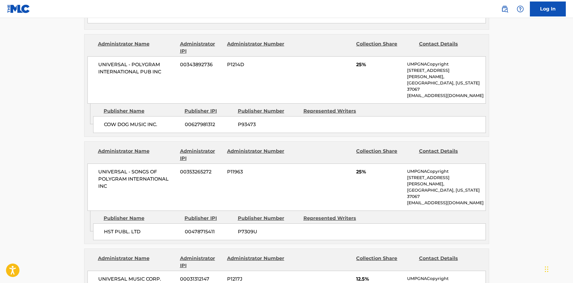
scroll to position [439, 0]
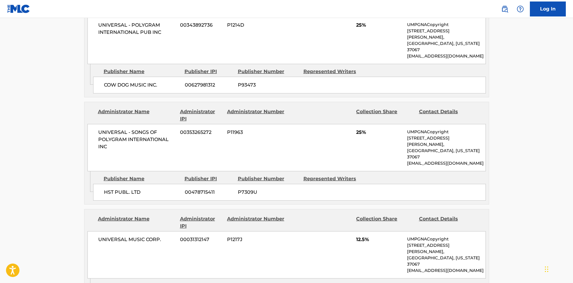
drag, startPoint x: 112, startPoint y: 246, endPoint x: 142, endPoint y: 252, distance: 30.7
copy span "[PERSON_NAME] SONGS"
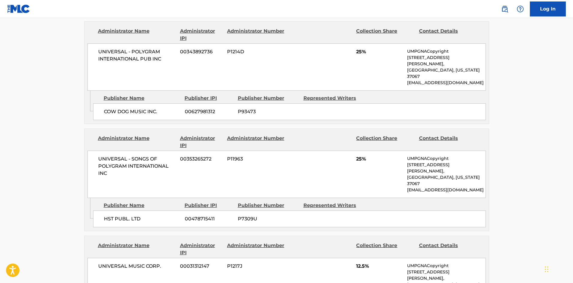
scroll to position [399, 0]
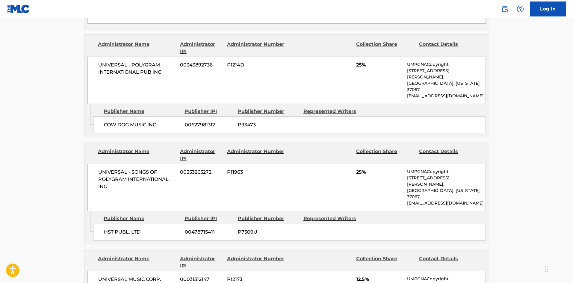
click at [108, 121] on span "COW DOG MUSIC INC." at bounding box center [142, 124] width 76 height 7
drag, startPoint x: 108, startPoint y: 101, endPoint x: 144, endPoint y: 102, distance: 36.2
click at [144, 121] on span "COW DOG MUSIC INC." at bounding box center [142, 124] width 76 height 7
copy span "COW DOG MUSIC"
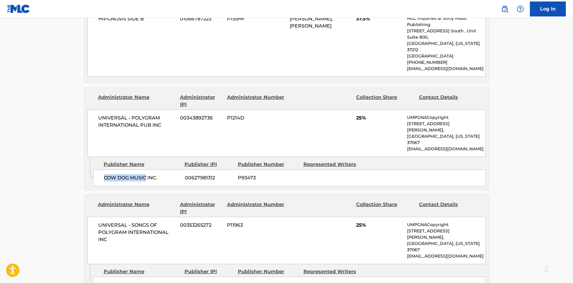
scroll to position [359, 0]
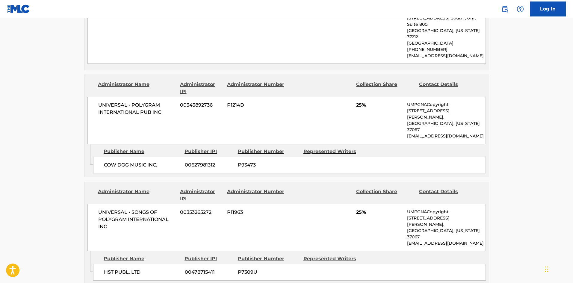
click at [110, 269] on span "HST PUBL. LTD" at bounding box center [142, 272] width 76 height 7
drag, startPoint x: 110, startPoint y: 237, endPoint x: 116, endPoint y: 233, distance: 7.1
click at [116, 269] on span "HST PUBL. LTD" at bounding box center [142, 272] width 76 height 7
copy span "HST PUBL"
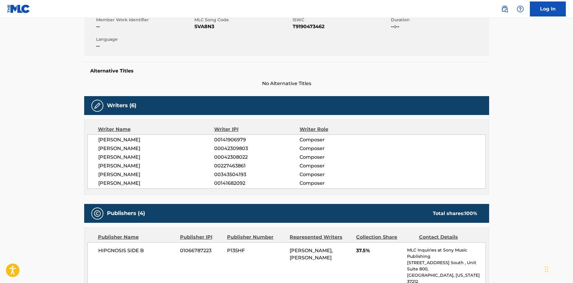
scroll to position [0, 0]
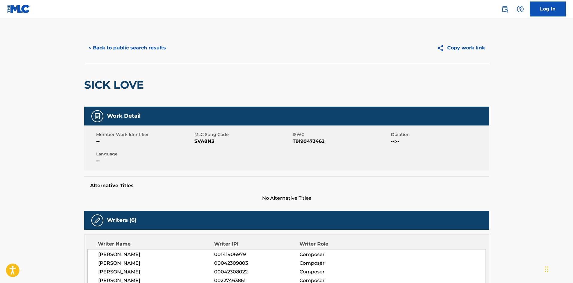
click at [137, 51] on button "< Back to public search results" at bounding box center [127, 47] width 86 height 15
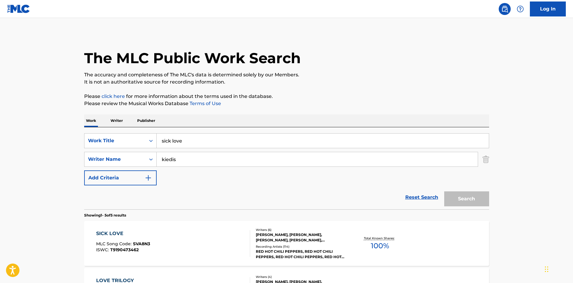
scroll to position [40, 0]
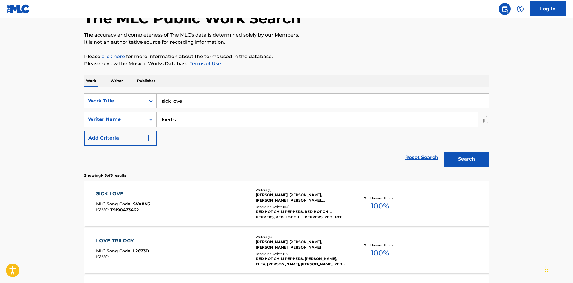
click at [179, 101] on input "sick love" at bounding box center [323, 101] width 332 height 14
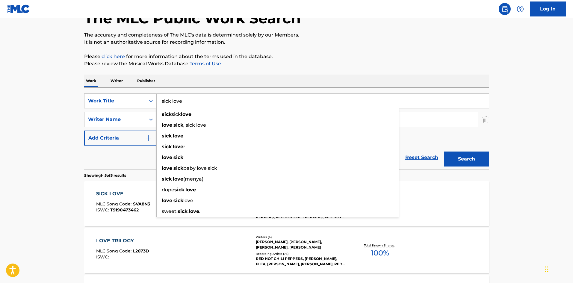
click at [179, 101] on input "sick love" at bounding box center [323, 101] width 332 height 14
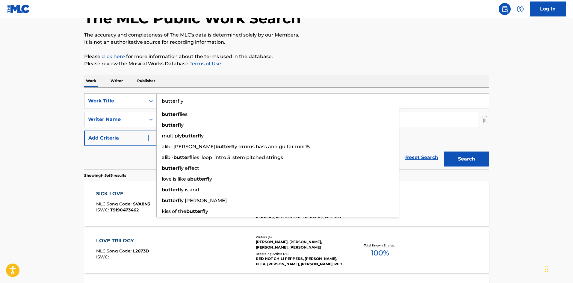
type input "butterfly"
click at [444, 151] on button "Search" at bounding box center [466, 158] width 45 height 15
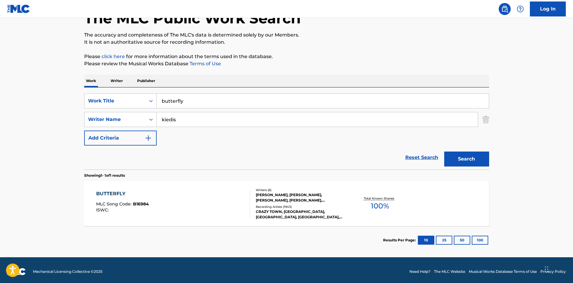
click at [283, 213] on div "CRAZY TOWN, [GEOGRAPHIC_DATA], [GEOGRAPHIC_DATA], [GEOGRAPHIC_DATA], [GEOGRAPHI…" at bounding box center [301, 214] width 90 height 11
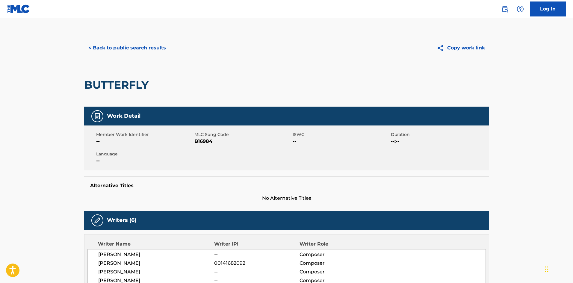
click at [120, 47] on button "< Back to public search results" at bounding box center [127, 47] width 86 height 15
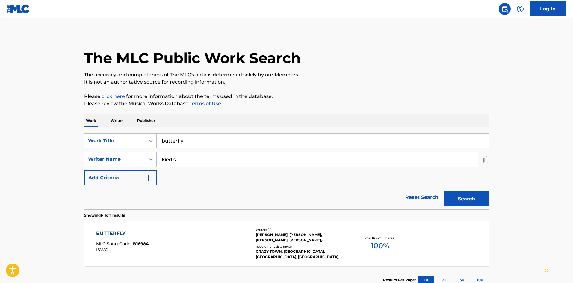
scroll to position [9, 0]
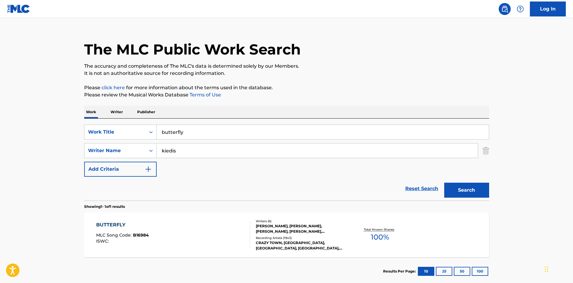
click at [167, 129] on input "butterfly" at bounding box center [323, 132] width 332 height 14
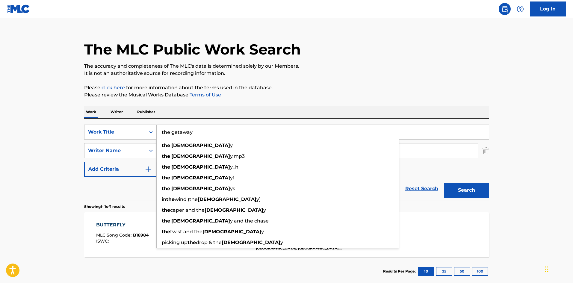
type input "the getaway"
click at [444, 183] on button "Search" at bounding box center [466, 190] width 45 height 15
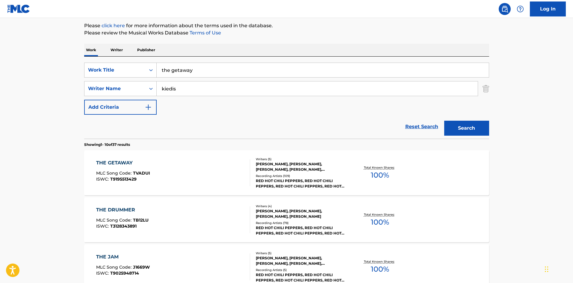
scroll to position [80, 0]
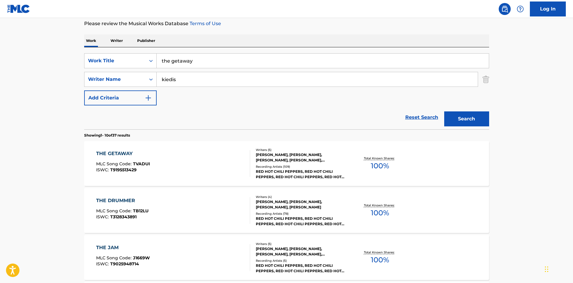
click at [292, 171] on div "RED HOT CHILI PEPPERS, RED HOT CHILI PEPPERS, RED HOT CHILI PEPPERS, RED HOT CH…" at bounding box center [301, 174] width 90 height 11
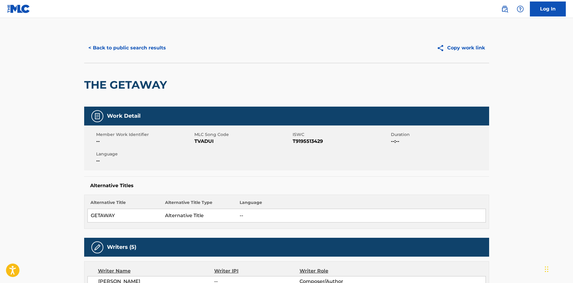
click at [126, 50] on button "< Back to public search results" at bounding box center [127, 47] width 86 height 15
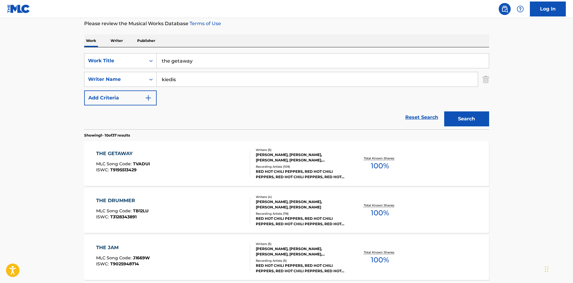
click at [174, 61] on input "the getaway" at bounding box center [323, 61] width 332 height 14
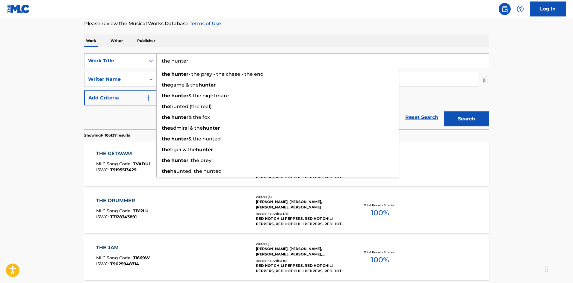
type input "the hunter"
click at [444, 111] on button "Search" at bounding box center [466, 118] width 45 height 15
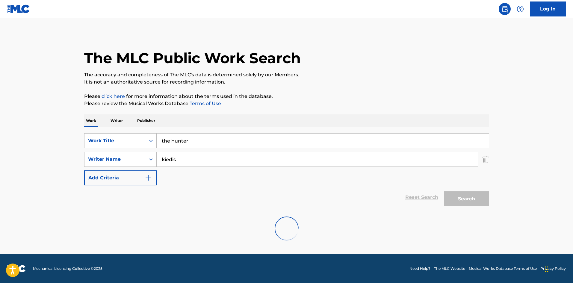
scroll to position [0, 0]
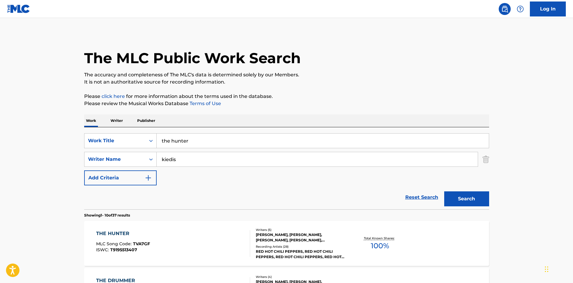
click at [271, 245] on div "Recording Artists ( 28 )" at bounding box center [301, 246] width 90 height 4
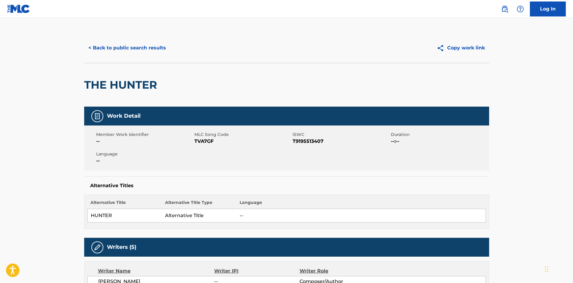
click at [112, 52] on button "< Back to public search results" at bounding box center [127, 47] width 86 height 15
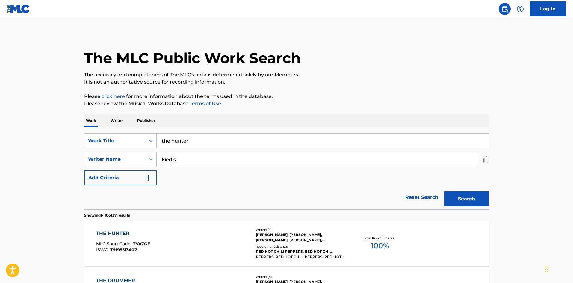
click at [175, 136] on input "the hunter" at bounding box center [323, 141] width 332 height 14
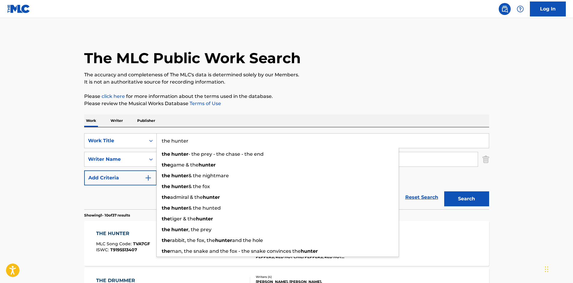
click at [175, 136] on input "the hunter" at bounding box center [323, 141] width 332 height 14
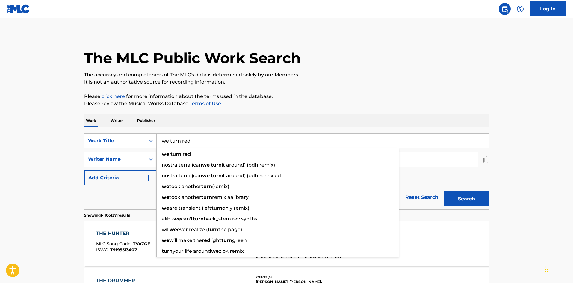
type input "we turn red"
click at [444, 191] on button "Search" at bounding box center [466, 198] width 45 height 15
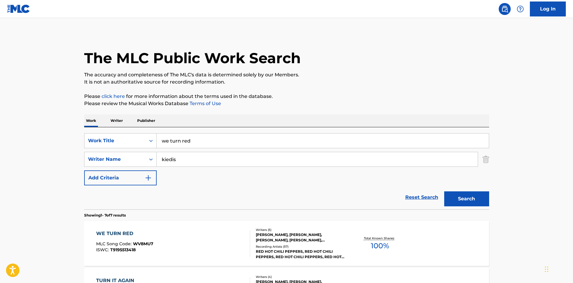
scroll to position [80, 0]
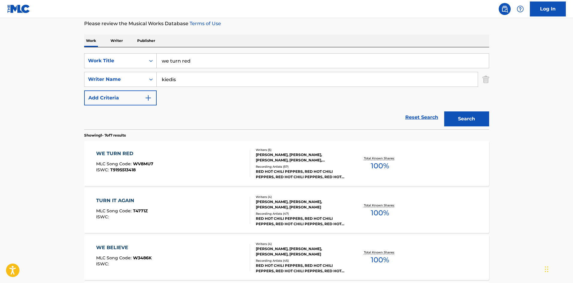
click at [278, 169] on div "RED HOT CHILI PEPPERS, RED HOT CHILI PEPPERS, RED HOT CHILI PEPPERS, RED HOT CH…" at bounding box center [301, 174] width 90 height 11
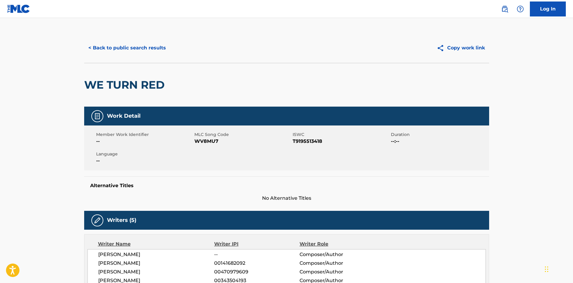
click at [122, 47] on button "< Back to public search results" at bounding box center [127, 47] width 86 height 15
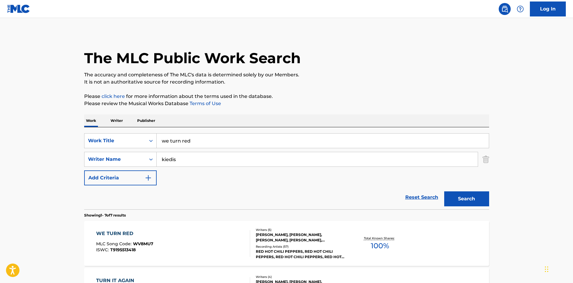
scroll to position [80, 0]
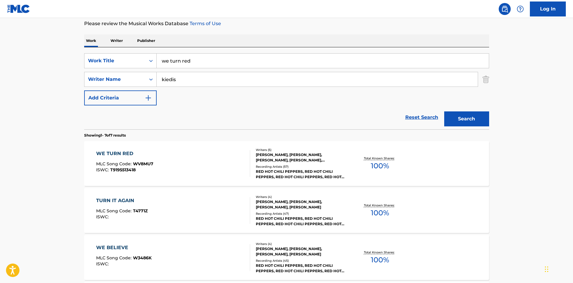
click at [174, 56] on input "we turn red" at bounding box center [323, 61] width 332 height 14
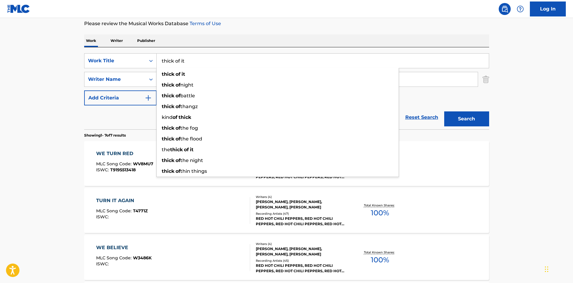
type input "thick of it"
click at [444, 111] on button "Search" at bounding box center [466, 118] width 45 height 15
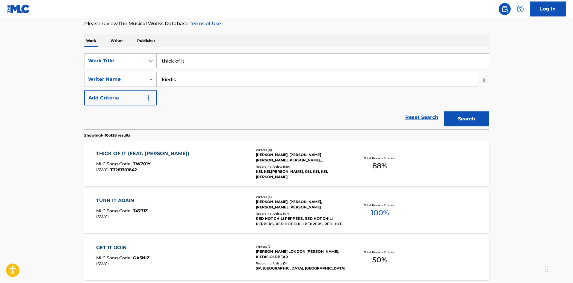
click at [275, 166] on div "Recording Artists ( 519 )" at bounding box center [301, 166] width 90 height 4
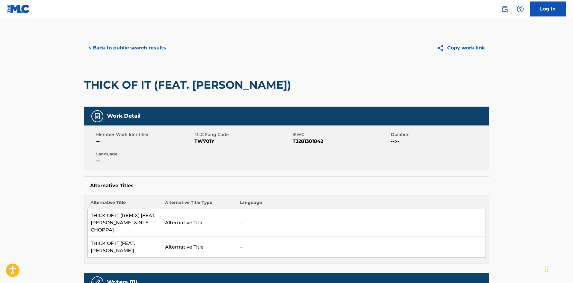
click at [115, 44] on button "< Back to public search results" at bounding box center [127, 47] width 86 height 15
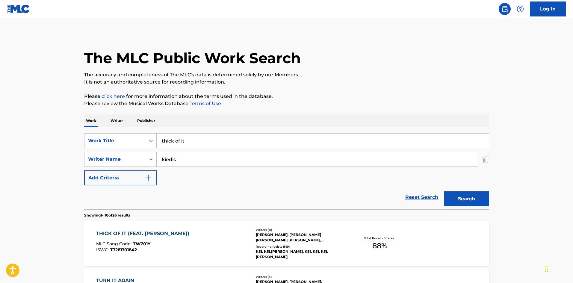
scroll to position [80, 0]
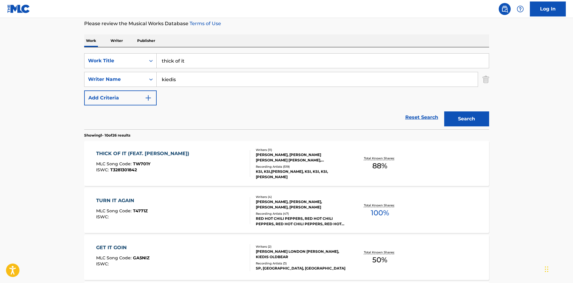
click at [283, 213] on div "Recording Artists ( 47 )" at bounding box center [301, 213] width 90 height 4
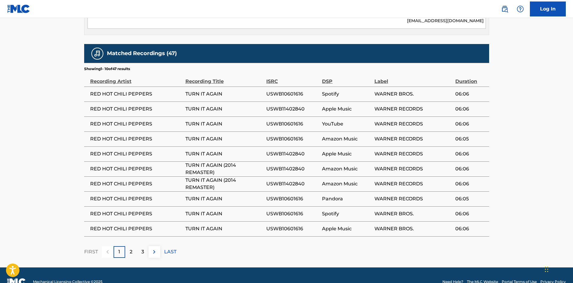
scroll to position [378, 0]
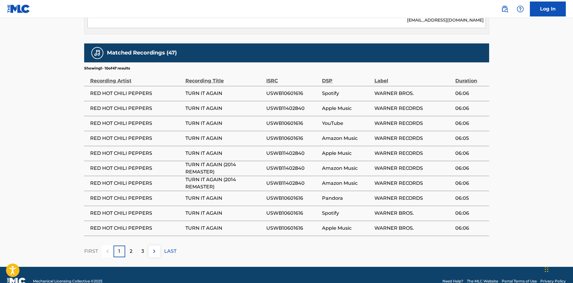
click at [135, 245] on div "2" at bounding box center [131, 251] width 12 height 12
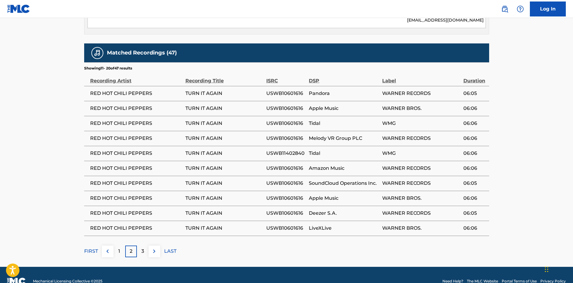
click at [140, 245] on div "3" at bounding box center [143, 251] width 12 height 12
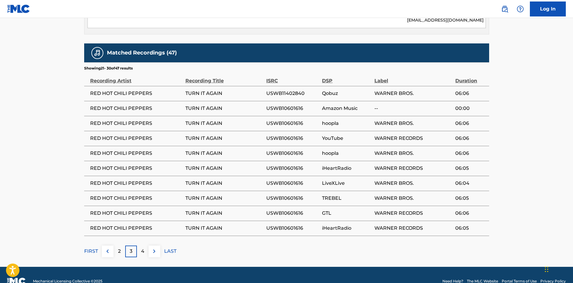
click at [155, 248] on img at bounding box center [154, 251] width 7 height 7
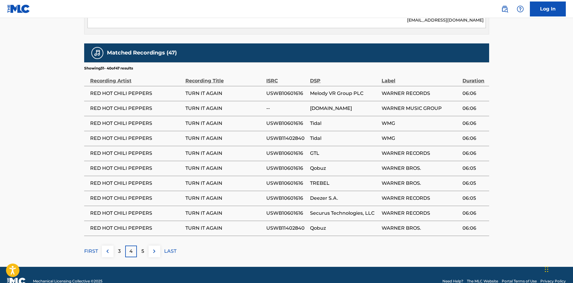
click at [155, 248] on img at bounding box center [154, 251] width 7 height 7
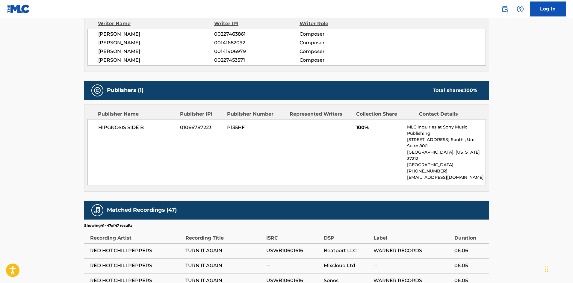
scroll to position [333, 0]
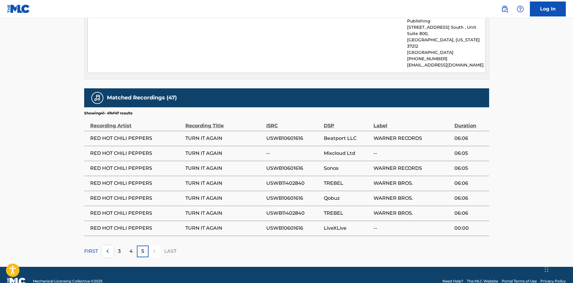
click at [155, 245] on div at bounding box center [154, 251] width 12 height 12
click at [112, 245] on button at bounding box center [108, 251] width 12 height 12
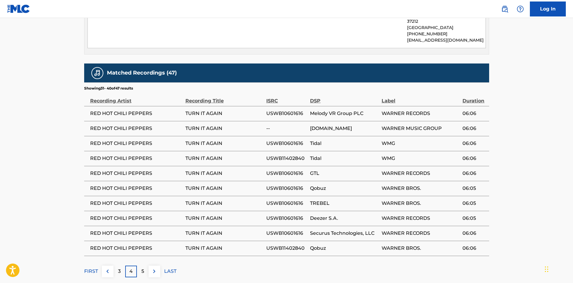
scroll to position [378, 0]
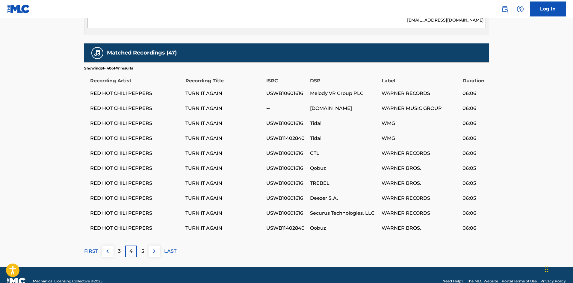
click at [107, 248] on img at bounding box center [107, 251] width 7 height 7
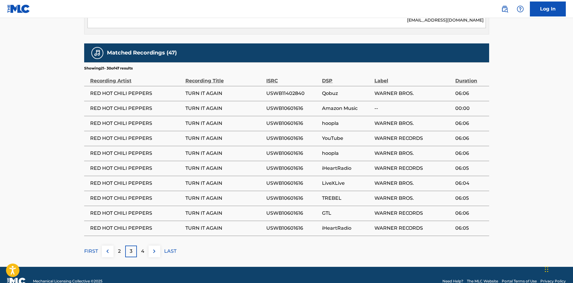
click at [107, 248] on img at bounding box center [107, 251] width 7 height 7
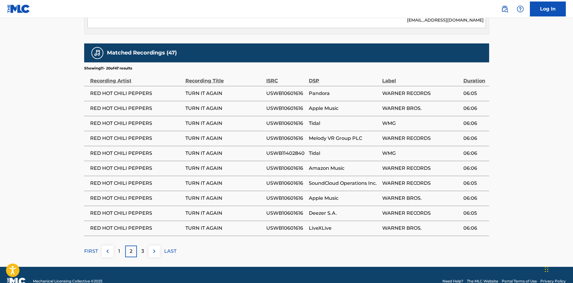
click at [107, 248] on img at bounding box center [107, 251] width 7 height 7
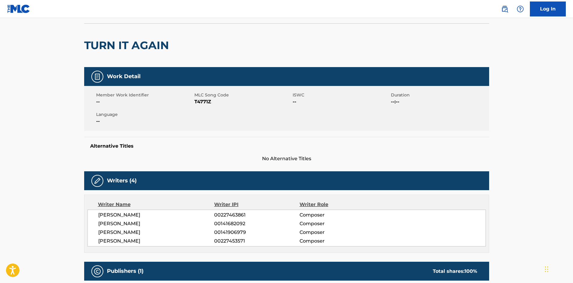
scroll to position [0, 0]
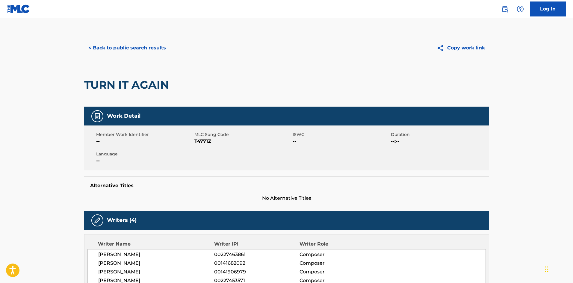
click at [116, 52] on button "< Back to public search results" at bounding box center [127, 47] width 86 height 15
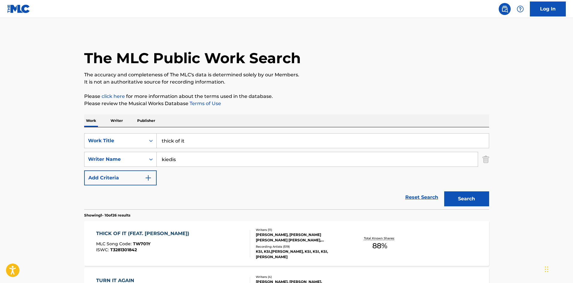
click at [178, 134] on input "thick of it" at bounding box center [323, 141] width 332 height 14
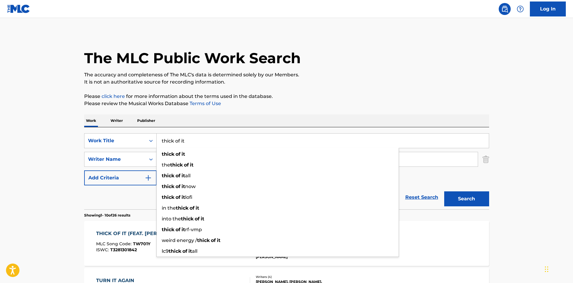
click at [179, 139] on input "thick of it" at bounding box center [323, 141] width 332 height 14
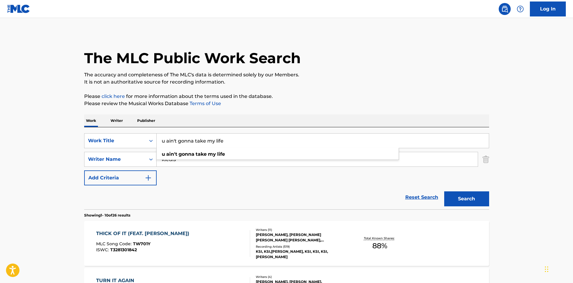
type input "u ain't gonna take my life"
click at [444, 191] on button "Search" at bounding box center [466, 198] width 45 height 15
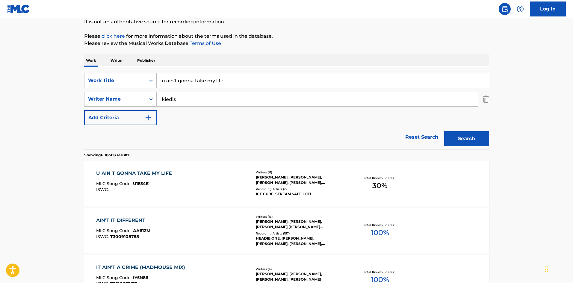
scroll to position [80, 0]
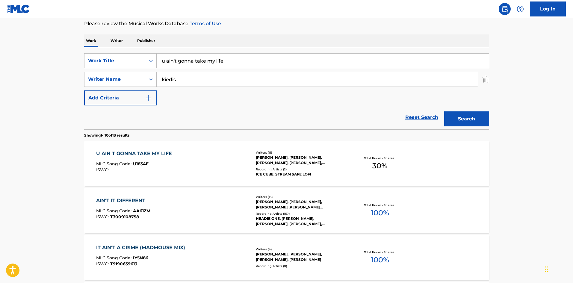
click at [278, 213] on div "Recording Artists ( 157 )" at bounding box center [301, 213] width 90 height 4
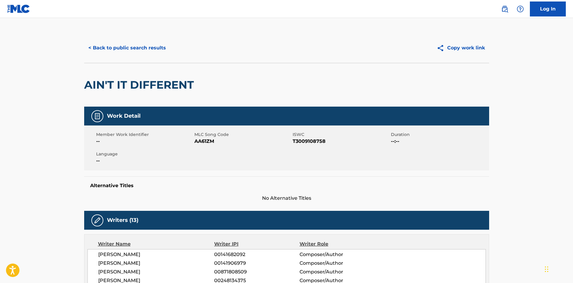
click at [116, 47] on button "< Back to public search results" at bounding box center [127, 47] width 86 height 15
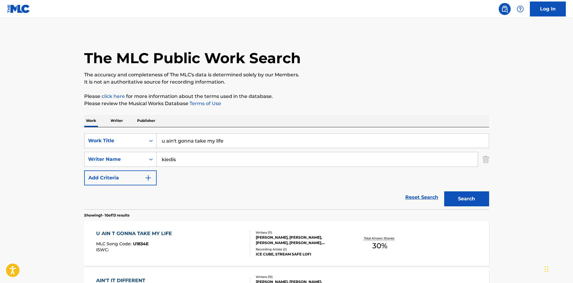
scroll to position [80, 0]
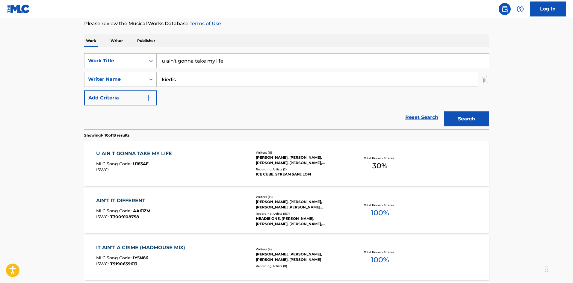
click at [268, 163] on div "[PERSON_NAME], [PERSON_NAME], [PERSON_NAME], [PERSON_NAME], [PERSON_NAME], [PER…" at bounding box center [301, 160] width 90 height 11
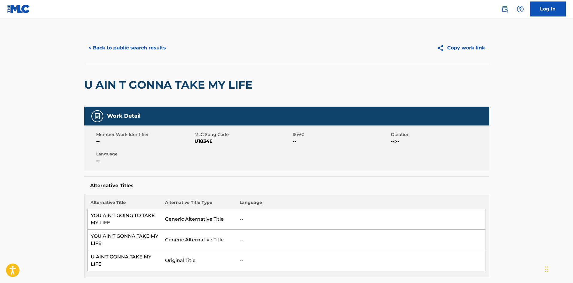
click at [149, 50] on button "< Back to public search results" at bounding box center [127, 47] width 86 height 15
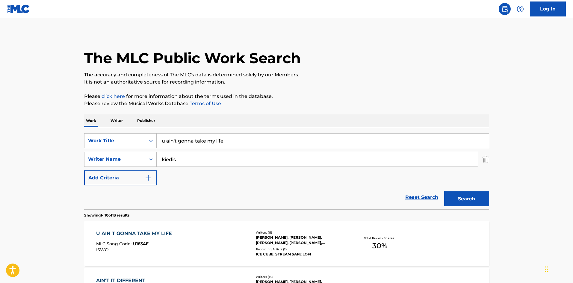
scroll to position [80, 0]
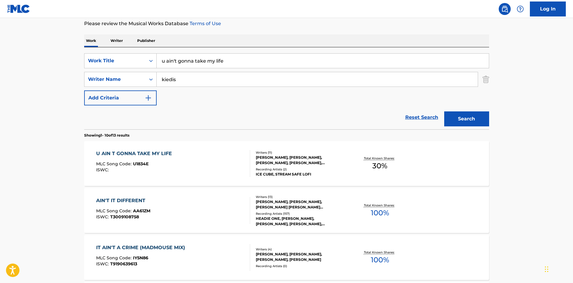
click at [185, 66] on input "u ain't gonna take my life" at bounding box center [323, 61] width 332 height 14
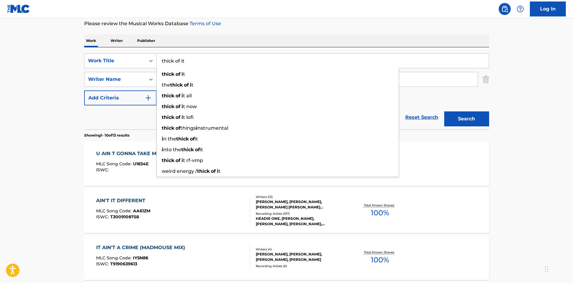
type input "thick of it"
click at [444, 111] on button "Search" at bounding box center [466, 118] width 45 height 15
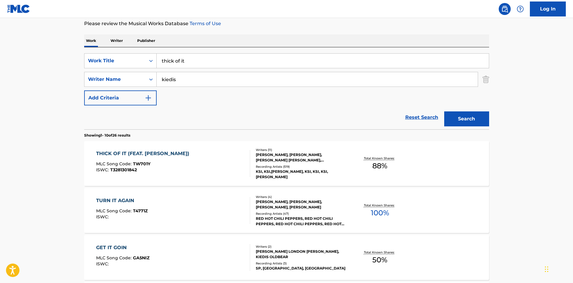
click at [289, 169] on div "KSI, KSI,[PERSON_NAME], KSI, KSI, KSI,[PERSON_NAME]" at bounding box center [301, 174] width 90 height 11
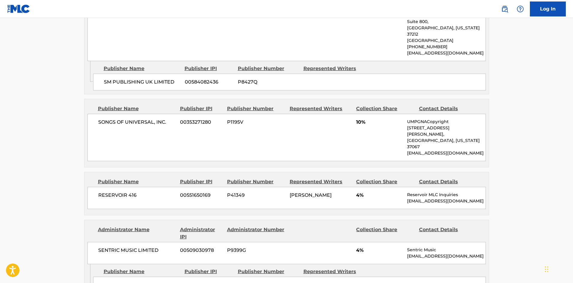
scroll to position [519, 0]
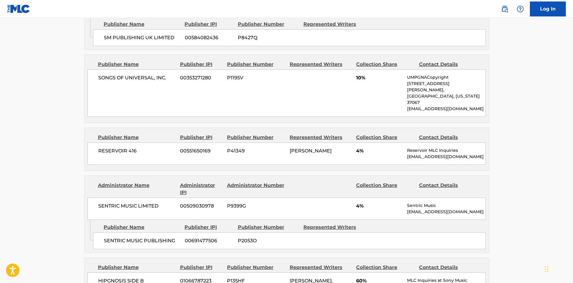
click at [109, 237] on span "SENTRIC MUSIC PUBLISHING" at bounding box center [142, 240] width 76 height 7
drag, startPoint x: 109, startPoint y: 215, endPoint x: 150, endPoint y: 219, distance: 41.5
click at [150, 232] on div "SENTRIC MUSIC PUBLISHING 00691477506 P2053O" at bounding box center [289, 240] width 392 height 17
copy span "SENTRIC MUSIC PUBLISHING"
click at [119, 147] on span "RESERVOIR 416" at bounding box center [137, 150] width 78 height 7
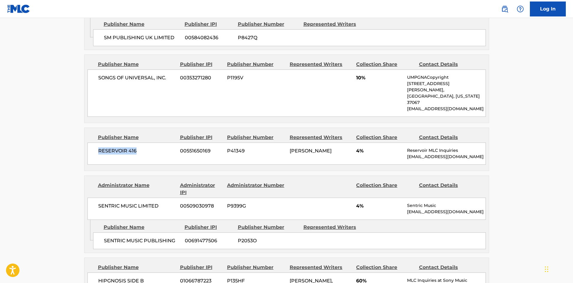
drag, startPoint x: 119, startPoint y: 125, endPoint x: 129, endPoint y: 125, distance: 10.5
click at [129, 147] on span "RESERVOIR 416" at bounding box center [137, 150] width 78 height 7
copy span "RESERVOIR 416"
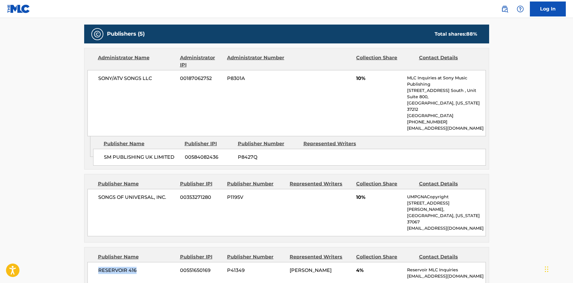
scroll to position [399, 0]
click at [108, 154] on span "SM PUBLISHING UK LIMITED" at bounding box center [142, 157] width 76 height 7
drag, startPoint x: 108, startPoint y: 145, endPoint x: 128, endPoint y: 143, distance: 20.8
click at [128, 154] on span "SM PUBLISHING UK LIMITED" at bounding box center [142, 157] width 76 height 7
copy span "SM PUBLISHING"
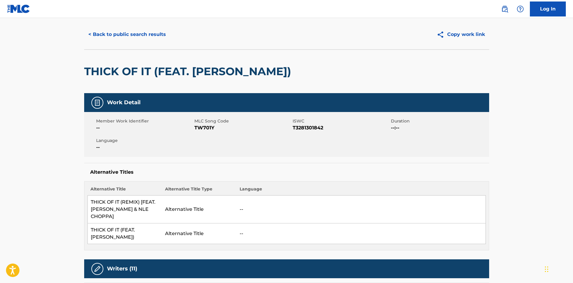
scroll to position [0, 0]
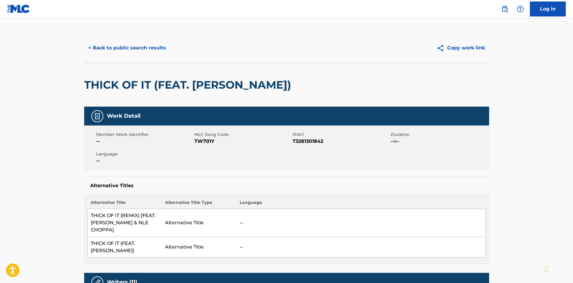
click at [113, 46] on button "< Back to public search results" at bounding box center [127, 47] width 86 height 15
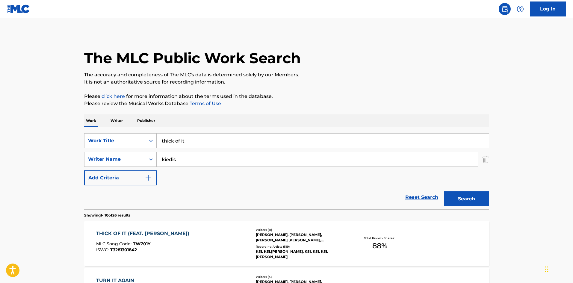
scroll to position [80, 0]
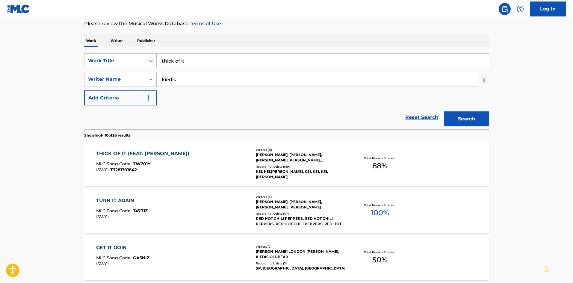
click at [194, 59] on input "thick of it" at bounding box center [323, 61] width 332 height 14
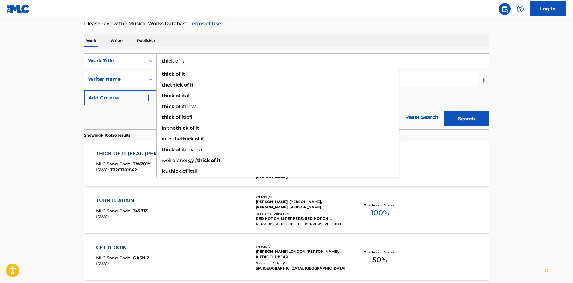
click at [194, 59] on input "thick of it" at bounding box center [323, 61] width 332 height 14
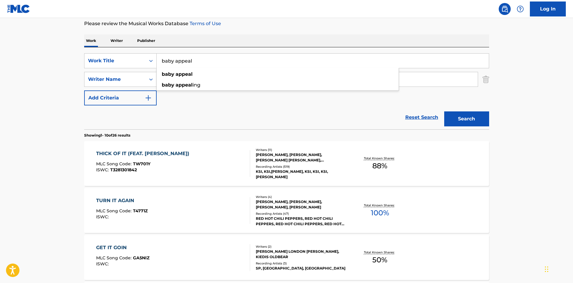
type input "baby appeal"
click at [444, 111] on button "Search" at bounding box center [466, 118] width 45 height 15
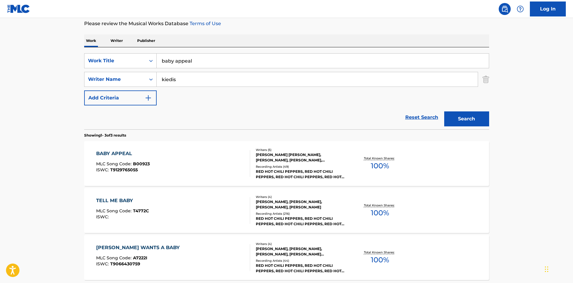
click at [297, 155] on div "[PERSON_NAME] [PERSON_NAME], [PERSON_NAME], [PERSON_NAME], [PERSON_NAME] [PERSO…" at bounding box center [301, 157] width 90 height 11
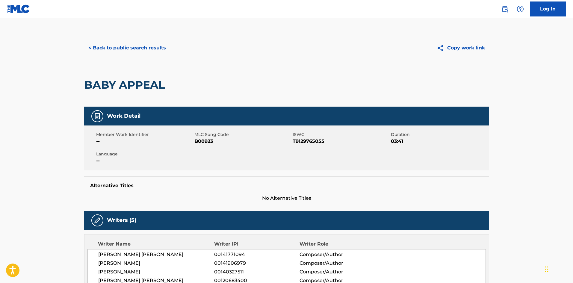
click at [143, 48] on button "< Back to public search results" at bounding box center [127, 47] width 86 height 15
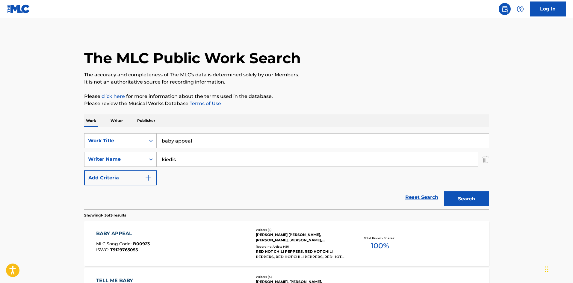
click at [152, 122] on p "Publisher" at bounding box center [146, 120] width 22 height 13
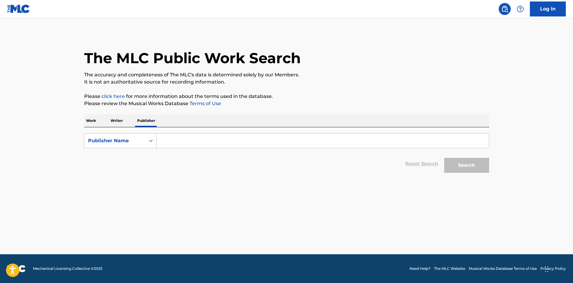
click at [190, 147] on input "Search Form" at bounding box center [323, 141] width 332 height 14
type input "[PERSON_NAME]"
click at [444, 158] on button "Search" at bounding box center [466, 165] width 45 height 15
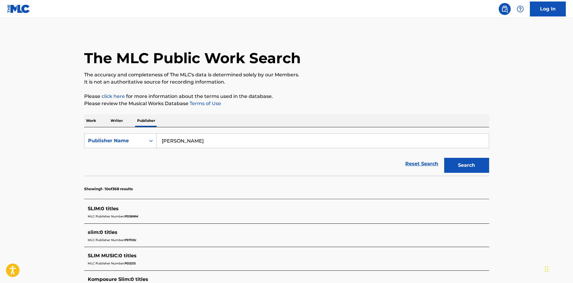
click at [96, 123] on p "Work" at bounding box center [91, 120] width 14 height 13
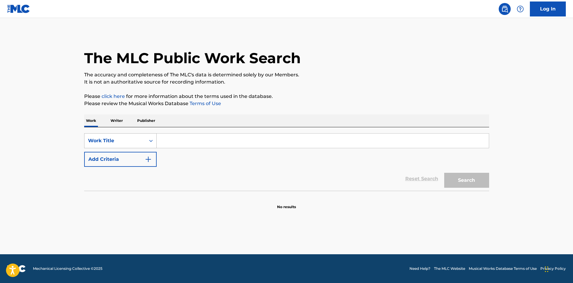
click at [126, 142] on div "Work Title" at bounding box center [115, 140] width 54 height 7
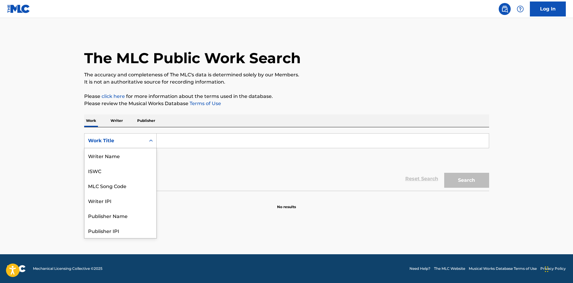
scroll to position [30, 0]
click at [119, 190] on div "Publisher Name" at bounding box center [120, 185] width 72 height 15
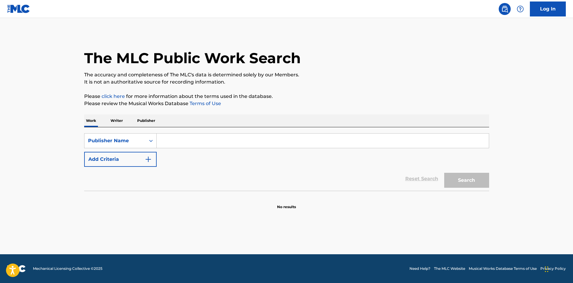
click at [170, 143] on input "Search Form" at bounding box center [323, 141] width 332 height 14
click at [444, 173] on button "Search" at bounding box center [466, 180] width 45 height 15
type input "[PERSON_NAME]"
click at [444, 173] on button "Search" at bounding box center [466, 180] width 45 height 15
click at [93, 117] on p "Work" at bounding box center [91, 120] width 14 height 13
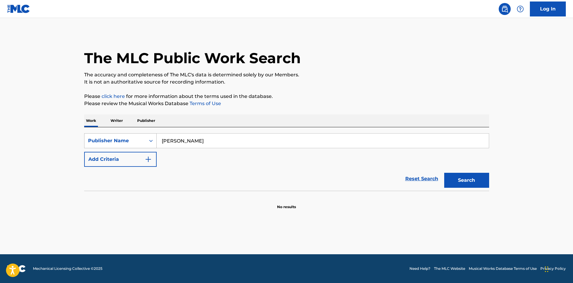
click at [122, 140] on div "Publisher Name" at bounding box center [115, 140] width 54 height 7
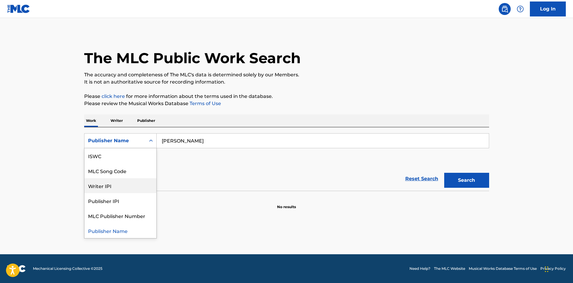
scroll to position [0, 0]
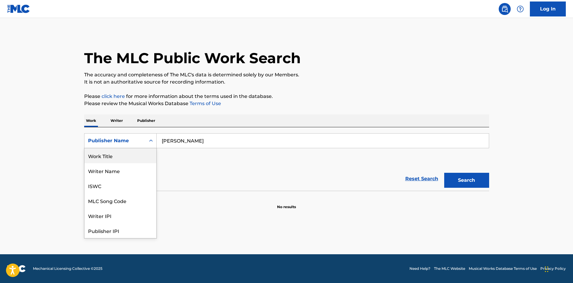
click at [98, 159] on div "Work Title" at bounding box center [120, 155] width 72 height 15
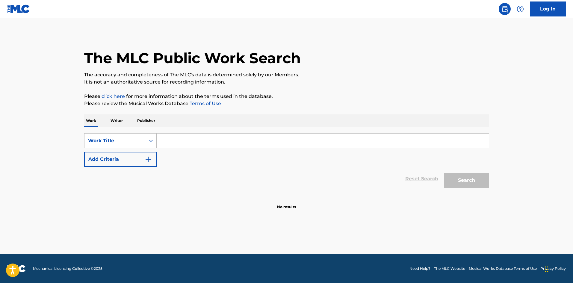
click at [109, 162] on button "Add Criteria" at bounding box center [120, 159] width 72 height 15
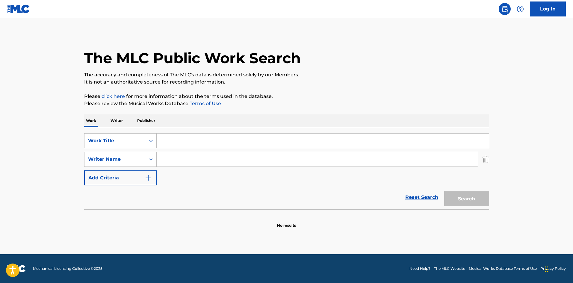
click at [162, 144] on input "Search Form" at bounding box center [323, 141] width 332 height 14
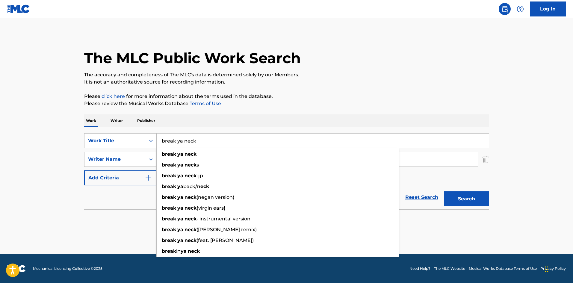
type input "break ya neck"
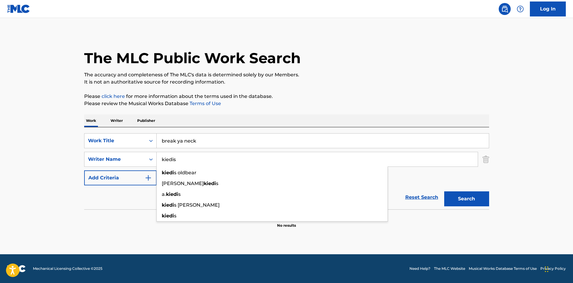
type input "kiedis"
click at [444, 191] on button "Search" at bounding box center [466, 198] width 45 height 15
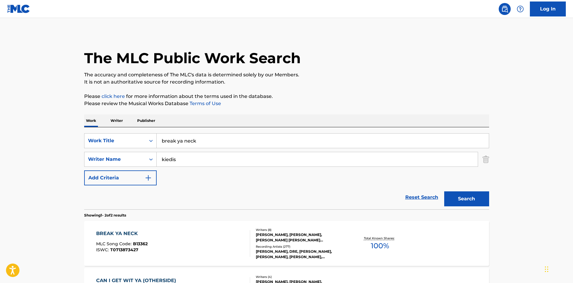
click at [306, 250] on div "[PERSON_NAME], DRE, [PERSON_NAME], [PERSON_NAME], [PERSON_NAME], [PERSON_NAME]" at bounding box center [301, 254] width 90 height 11
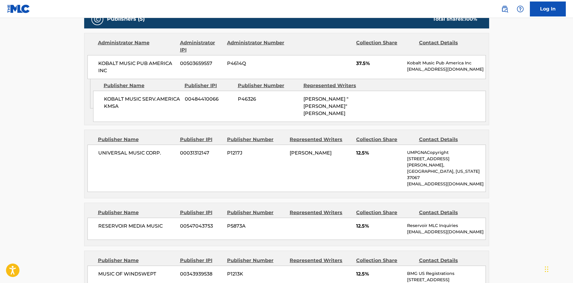
scroll to position [359, 0]
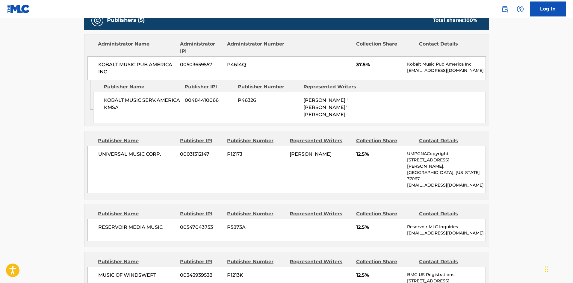
click at [108, 272] on span "MUSIC OF WINDSWEPT" at bounding box center [137, 275] width 78 height 7
drag, startPoint x: 108, startPoint y: 250, endPoint x: 139, endPoint y: 248, distance: 30.3
click at [139, 272] on span "MUSIC OF WINDSWEPT" at bounding box center [137, 275] width 78 height 7
copy span "MUSIC OF WINDSWEPT"
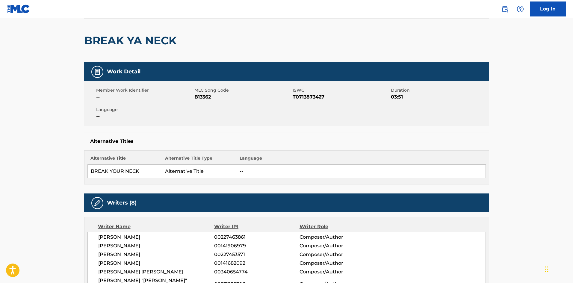
scroll to position [0, 0]
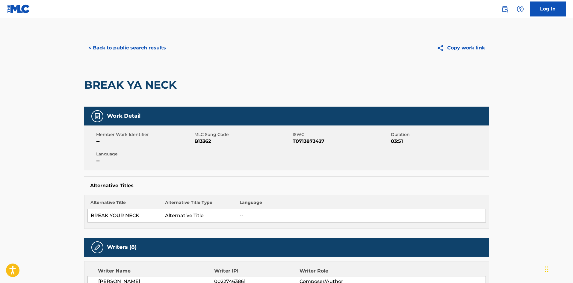
click at [121, 48] on button "< Back to public search results" at bounding box center [127, 47] width 86 height 15
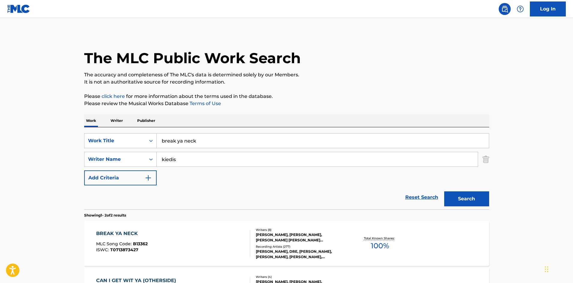
click at [181, 143] on input "break ya neck" at bounding box center [323, 141] width 332 height 14
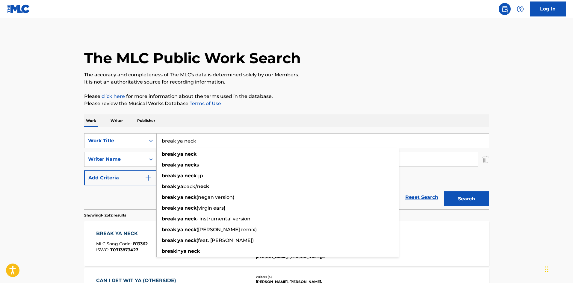
click at [181, 143] on input "break ya neck" at bounding box center [323, 141] width 332 height 14
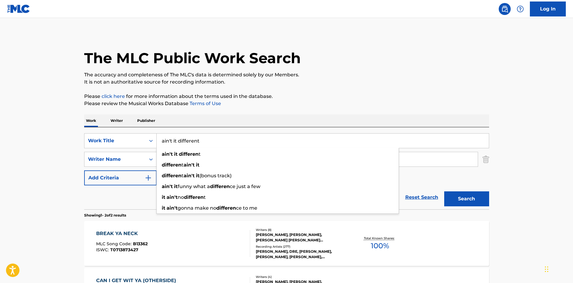
type input "ain't it different"
click at [444, 191] on button "Search" at bounding box center [466, 198] width 45 height 15
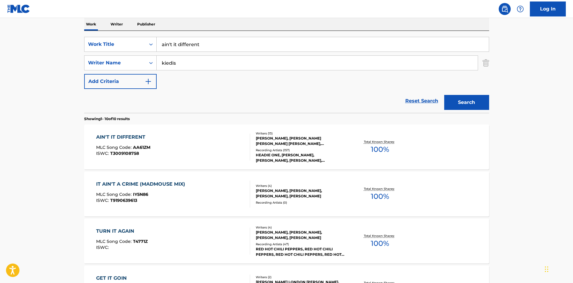
scroll to position [120, 0]
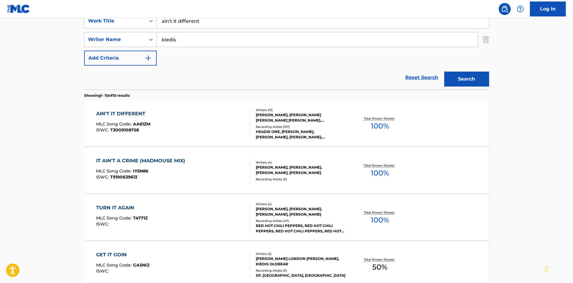
click at [279, 125] on div "Recording Artists ( 157 )" at bounding box center [301, 127] width 90 height 4
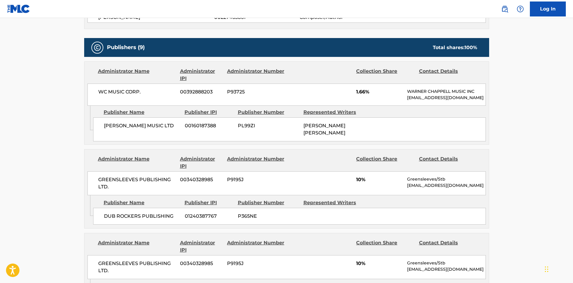
scroll to position [319, 0]
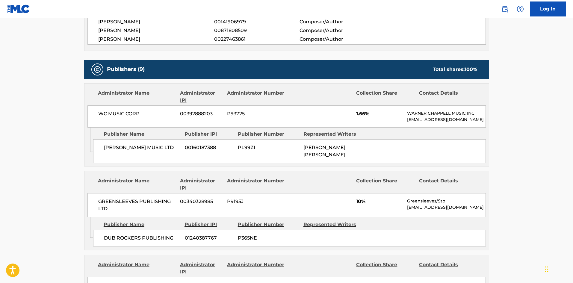
click at [112, 151] on span "[PERSON_NAME] MUSIC LTD" at bounding box center [142, 147] width 76 height 7
drag, startPoint x: 112, startPoint y: 160, endPoint x: 112, endPoint y: 168, distance: 7.5
click at [112, 151] on span "[PERSON_NAME] MUSIC LTD" at bounding box center [142, 147] width 76 height 7
copy div "[PERSON_NAME] MUSIC LTD"
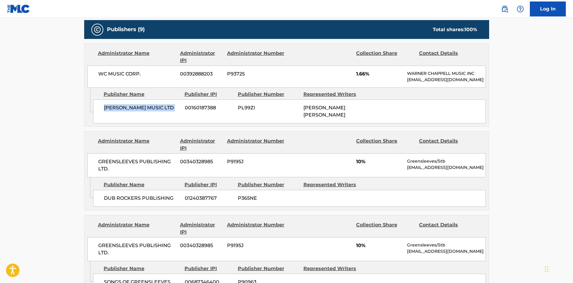
scroll to position [399, 0]
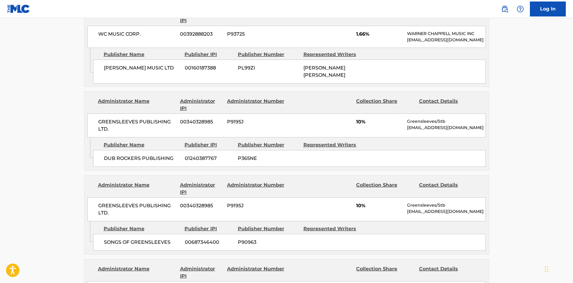
click at [111, 162] on span "DUB ROCKERS PUBLISHING" at bounding box center [142, 158] width 76 height 7
drag, startPoint x: 111, startPoint y: 180, endPoint x: 156, endPoint y: 181, distance: 44.3
click at [156, 162] on span "DUB ROCKERS PUBLISHING" at bounding box center [142, 158] width 76 height 7
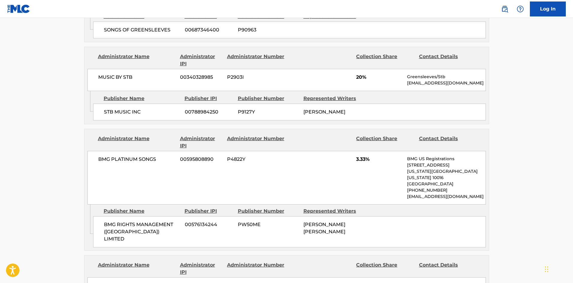
scroll to position [599, 0]
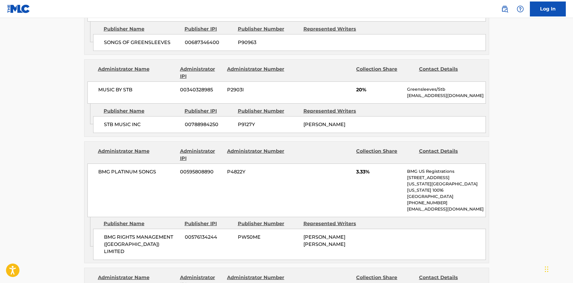
click at [107, 128] on span "STB MUSIC INC" at bounding box center [142, 124] width 76 height 7
drag, startPoint x: 107, startPoint y: 144, endPoint x: 116, endPoint y: 146, distance: 10.0
click at [116, 128] on span "STB MUSIC INC" at bounding box center [142, 124] width 76 height 7
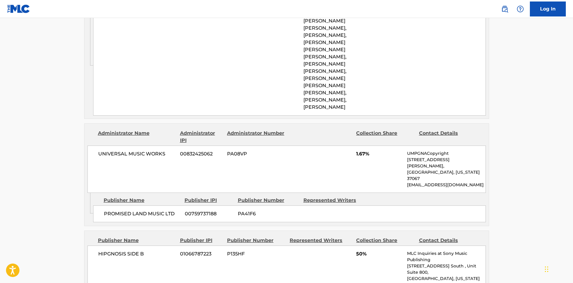
scroll to position [1118, 0]
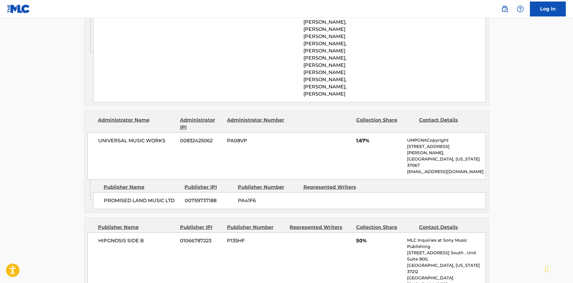
click at [122, 197] on span "PROMISED LAND MUSIC LTD" at bounding box center [142, 200] width 76 height 7
drag, startPoint x: 122, startPoint y: 153, endPoint x: 151, endPoint y: 153, distance: 28.4
click at [151, 197] on span "PROMISED LAND MUSIC LTD" at bounding box center [142, 200] width 76 height 7
click at [113, 137] on span "UNIVERSAL MUSIC WORKS" at bounding box center [137, 140] width 78 height 7
drag, startPoint x: 113, startPoint y: 105, endPoint x: 147, endPoint y: 107, distance: 33.9
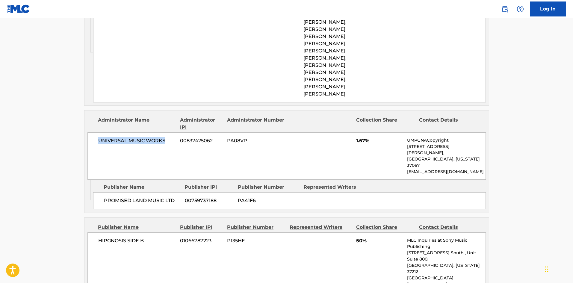
click at [147, 137] on span "UNIVERSAL MUSIC WORKS" at bounding box center [137, 140] width 78 height 7
click at [357, 137] on span "1.67%" at bounding box center [379, 140] width 46 height 7
click at [356, 132] on div "UNIVERSAL MUSIC WORKS 00832425062 PA08VP 1.67% UMPGNACopyright [STREET_ADDRESS]…" at bounding box center [286, 155] width 398 height 47
drag, startPoint x: 356, startPoint y: 108, endPoint x: 361, endPoint y: 107, distance: 5.1
click at [361, 137] on span "1.67%" at bounding box center [379, 140] width 46 height 7
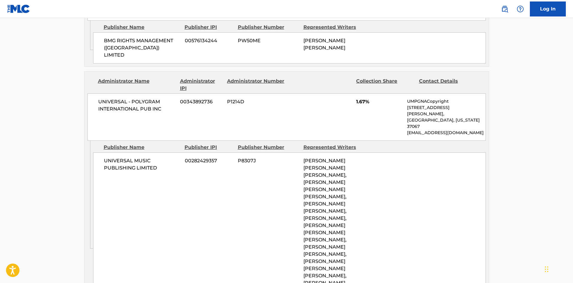
scroll to position [918, 0]
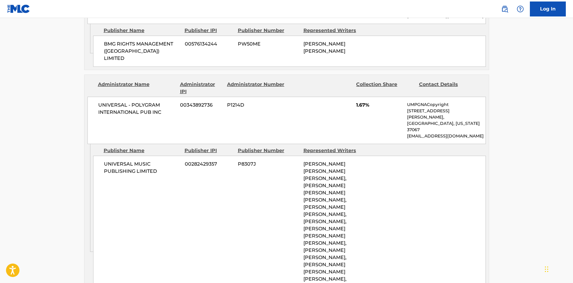
click at [120, 160] on span "UNIVERSAL MUSIC PUBLISHING LIMITED" at bounding box center [142, 167] width 76 height 14
drag, startPoint x: 120, startPoint y: 146, endPoint x: 154, endPoint y: 150, distance: 34.4
click at [154, 160] on span "UNIVERSAL MUSIC PUBLISHING LIMITED" at bounding box center [142, 167] width 76 height 14
drag, startPoint x: 356, startPoint y: 99, endPoint x: 365, endPoint y: 101, distance: 9.5
click at [365, 101] on div "UNIVERSAL - POLYGRAM INTERNATIONAL PUB INC 00343892736 P1214D 1.67% UMPGNACopyr…" at bounding box center [286, 120] width 398 height 47
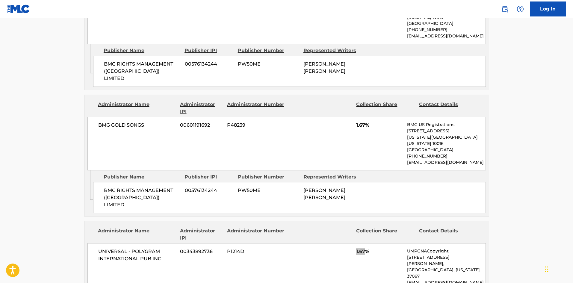
scroll to position [718, 0]
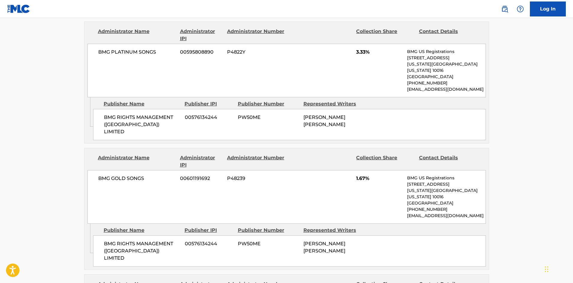
click at [110, 243] on span "BMG RIGHTS MANAGEMENT ([GEOGRAPHIC_DATA]) LIMITED" at bounding box center [142, 251] width 76 height 22
drag, startPoint x: 110, startPoint y: 243, endPoint x: 143, endPoint y: 247, distance: 33.7
click at [143, 247] on span "BMG RIGHTS MANAGEMENT ([GEOGRAPHIC_DATA]) LIMITED" at bounding box center [142, 251] width 76 height 22
click at [107, 182] on span "BMG GOLD SONGS" at bounding box center [137, 178] width 78 height 7
drag, startPoint x: 107, startPoint y: 186, endPoint x: 137, endPoint y: 186, distance: 29.3
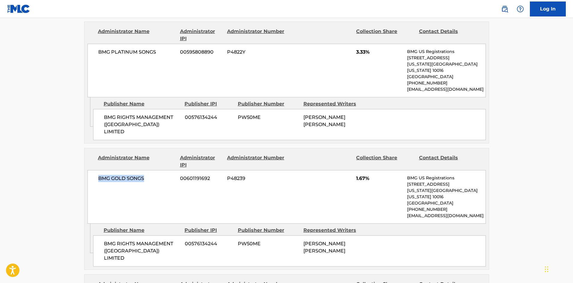
click at [137, 182] on span "BMG GOLD SONGS" at bounding box center [137, 178] width 78 height 7
click at [395, 182] on span "1.67%" at bounding box center [379, 178] width 46 height 7
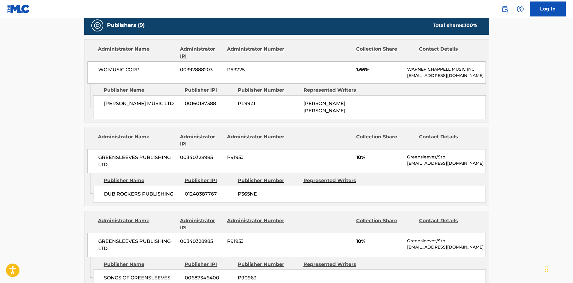
scroll to position [359, 0]
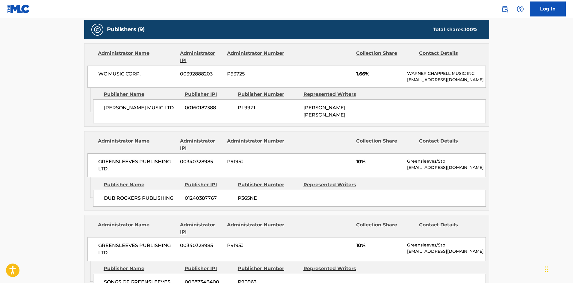
click at [122, 111] on span "[PERSON_NAME] MUSIC LTD" at bounding box center [142, 107] width 76 height 7
click at [114, 111] on span "[PERSON_NAME] MUSIC LTD" at bounding box center [142, 107] width 76 height 7
drag, startPoint x: 114, startPoint y: 121, endPoint x: 149, endPoint y: 119, distance: 35.6
click at [149, 111] on span "[PERSON_NAME] MUSIC LTD" at bounding box center [142, 107] width 76 height 7
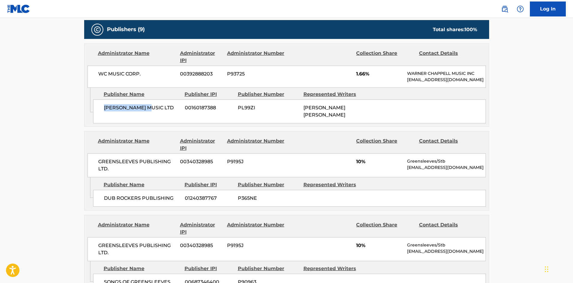
click at [115, 111] on span "[PERSON_NAME] MUSIC LTD" at bounding box center [142, 107] width 76 height 7
drag, startPoint x: 115, startPoint y: 122, endPoint x: 162, endPoint y: 119, distance: 46.4
click at [162, 111] on span "[PERSON_NAME] MUSIC LTD" at bounding box center [142, 107] width 76 height 7
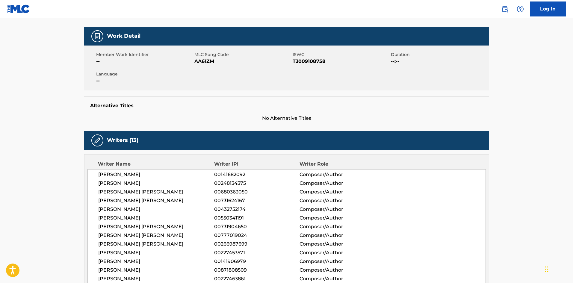
scroll to position [0, 0]
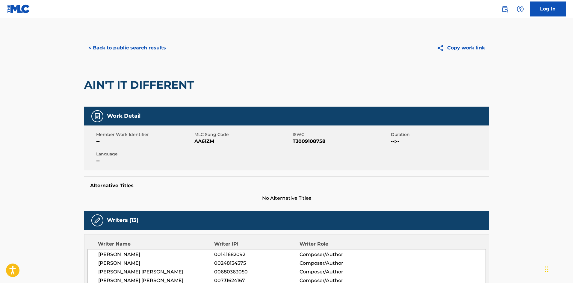
click at [106, 44] on button "< Back to public search results" at bounding box center [127, 47] width 86 height 15
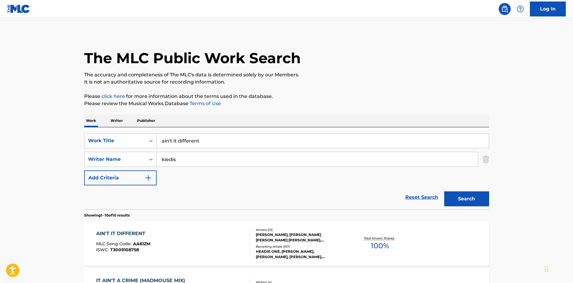
scroll to position [120, 0]
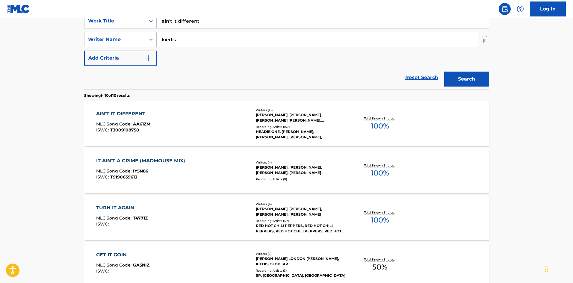
click at [174, 21] on input "ain't it different" at bounding box center [323, 21] width 332 height 14
type input "birth ritual"
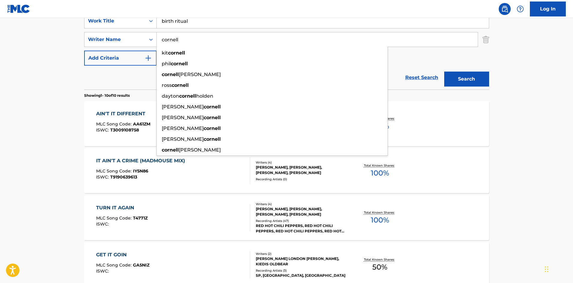
type input "cornell"
click at [444, 72] on button "Search" at bounding box center [466, 79] width 45 height 15
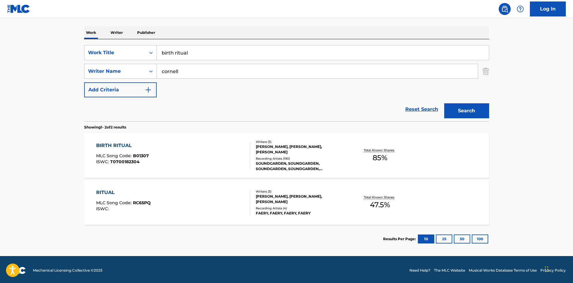
scroll to position [90, 0]
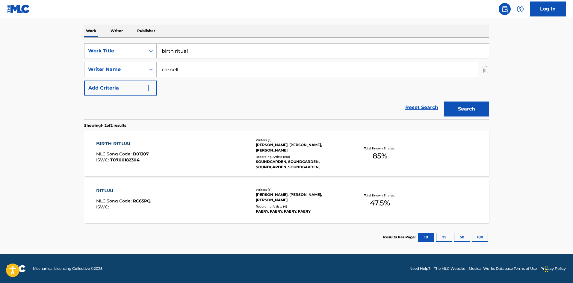
click at [297, 160] on div "SOUNDGARDEN, SOUNDGARDEN, SOUNDGARDEN, SOUNDGARDEN, SOUNDGARDEN" at bounding box center [301, 164] width 90 height 11
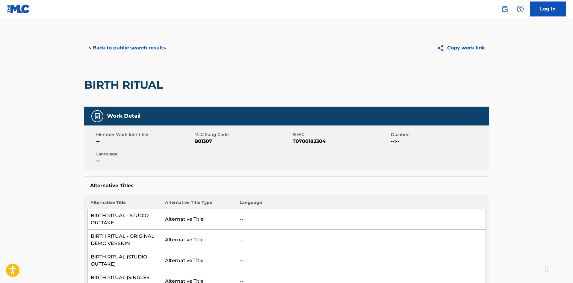
click at [111, 47] on button "< Back to public search results" at bounding box center [127, 47] width 86 height 15
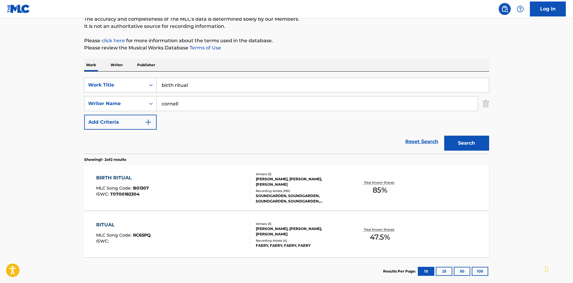
click at [220, 89] on input "birth ritual" at bounding box center [323, 85] width 332 height 14
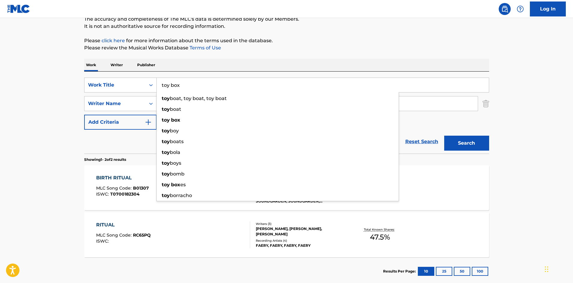
type input "toy box"
click at [444, 136] on button "Search" at bounding box center [466, 143] width 45 height 15
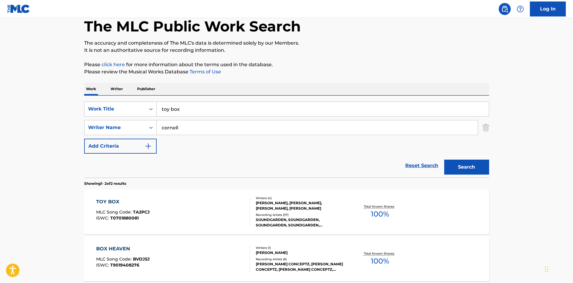
scroll to position [90, 0]
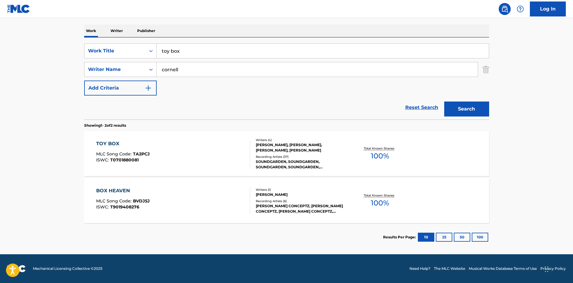
click at [275, 157] on div "Recording Artists ( 37 )" at bounding box center [301, 156] width 90 height 4
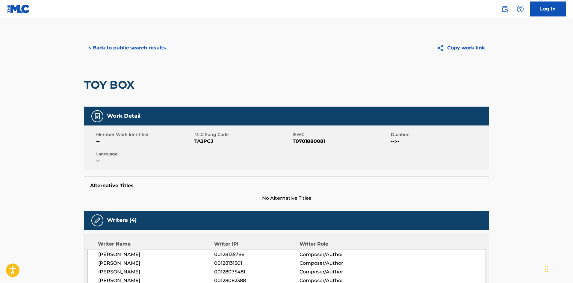
click at [122, 50] on button "< Back to public search results" at bounding box center [127, 47] width 86 height 15
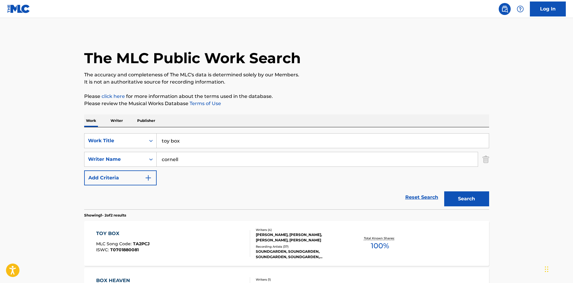
scroll to position [56, 0]
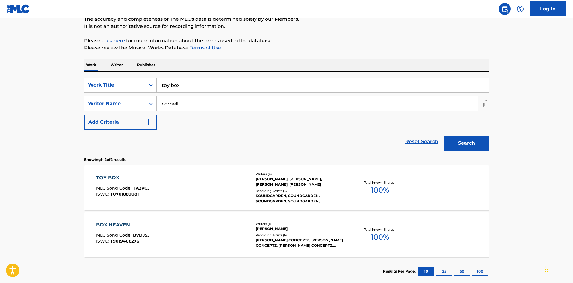
click at [190, 93] on div "SearchWithCriteriaca566fc7-74b0-4dde-961c-9c484e26a692 Work Title toy box Searc…" at bounding box center [286, 104] width 405 height 52
click at [191, 88] on input "toy box" at bounding box center [323, 85] width 332 height 14
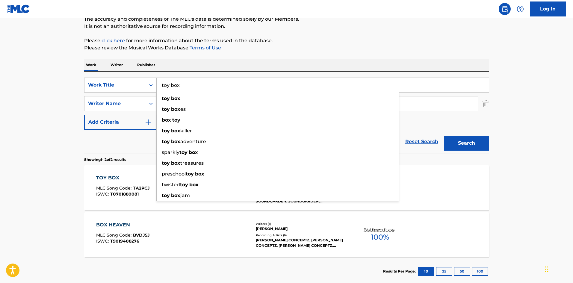
click at [191, 88] on input "toy box" at bounding box center [323, 85] width 332 height 14
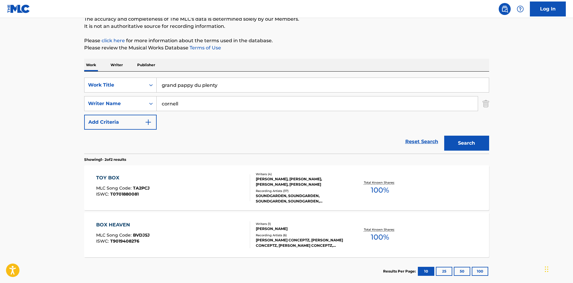
type input "grand pappy du plenty"
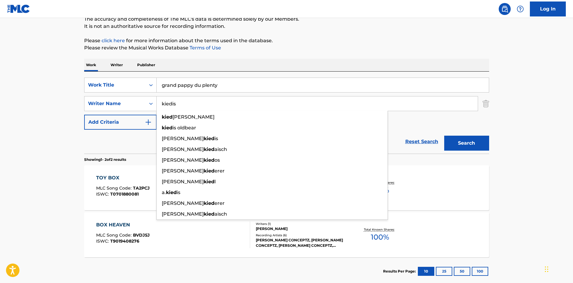
type input "kiedis"
click at [444, 136] on button "Search" at bounding box center [466, 143] width 45 height 15
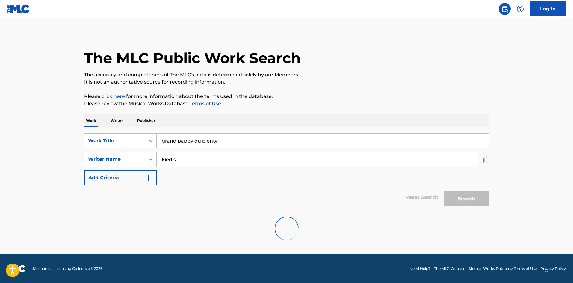
scroll to position [0, 0]
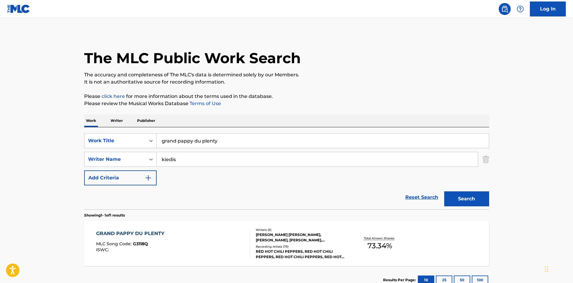
click at [275, 246] on div "Recording Artists ( 75 )" at bounding box center [301, 246] width 90 height 4
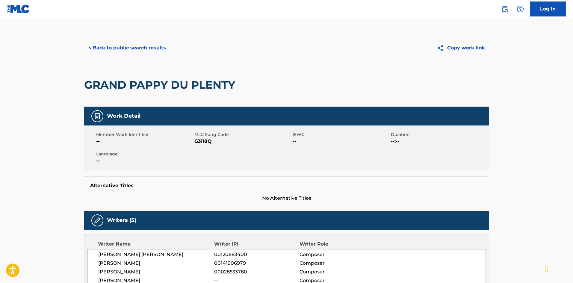
click at [130, 51] on button "< Back to public search results" at bounding box center [127, 47] width 86 height 15
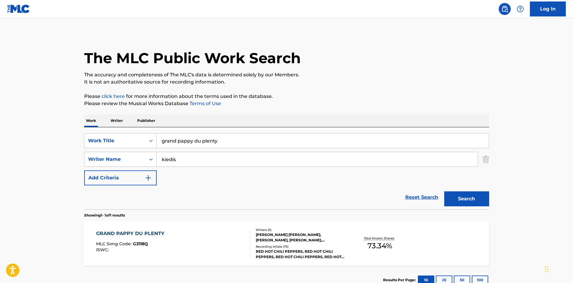
click at [234, 138] on input "grand pappy du plenty" at bounding box center [323, 141] width 332 height 14
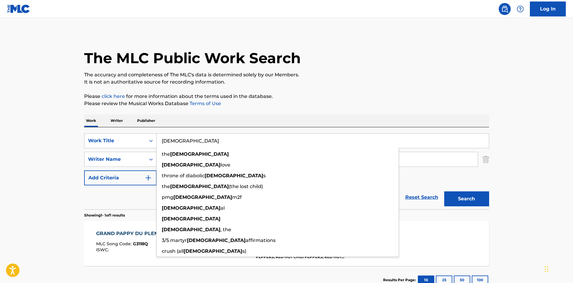
type input "[DEMOGRAPHIC_DATA]"
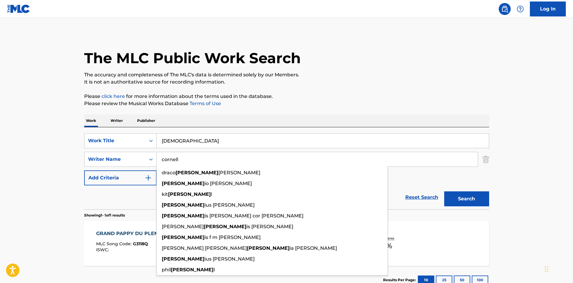
type input "cornell"
click at [444, 191] on button "Search" at bounding box center [466, 198] width 45 height 15
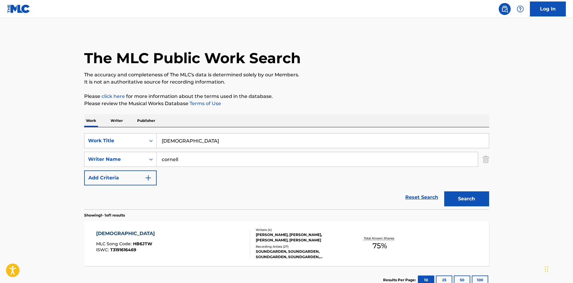
click at [273, 250] on div "SOUNDGARDEN, SOUNDGARDEN, SOUNDGARDEN, SOUNDGARDEN, SOUNDGARDEN" at bounding box center [301, 254] width 90 height 11
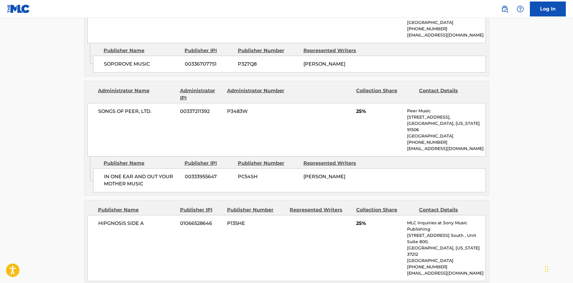
scroll to position [399, 0]
